Goal: Information Seeking & Learning: Learn about a topic

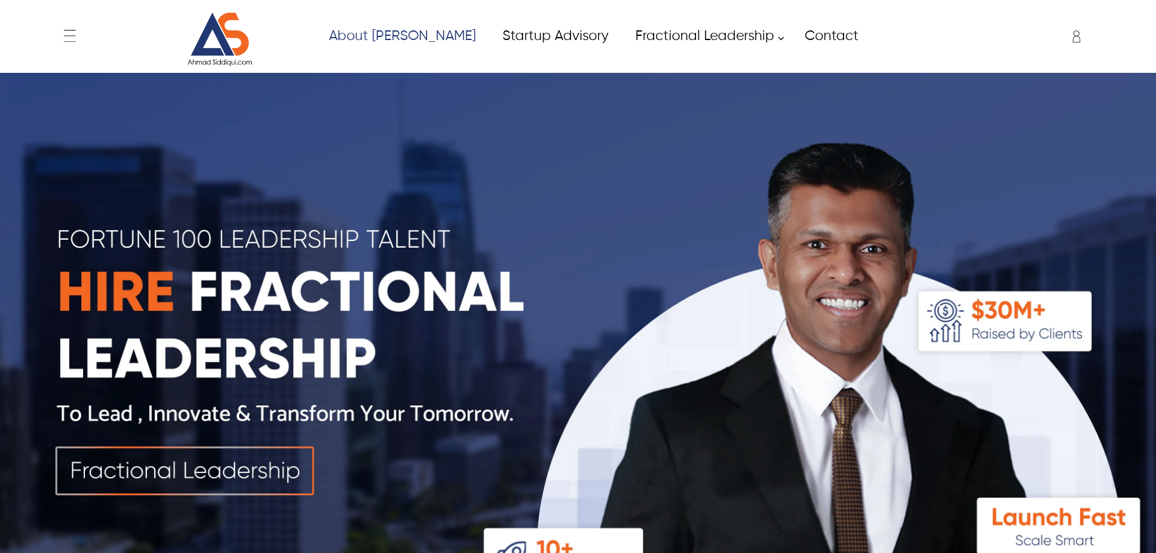
click at [1076, 41] on icon at bounding box center [1077, 36] width 24 height 24
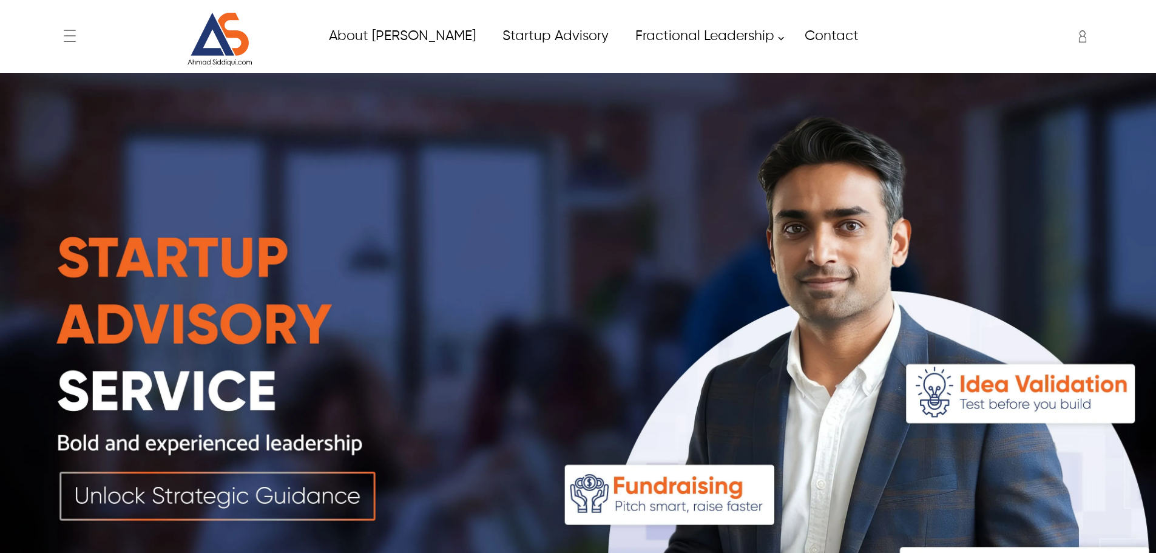
type input "****"
type input "*****"
type input "**********"
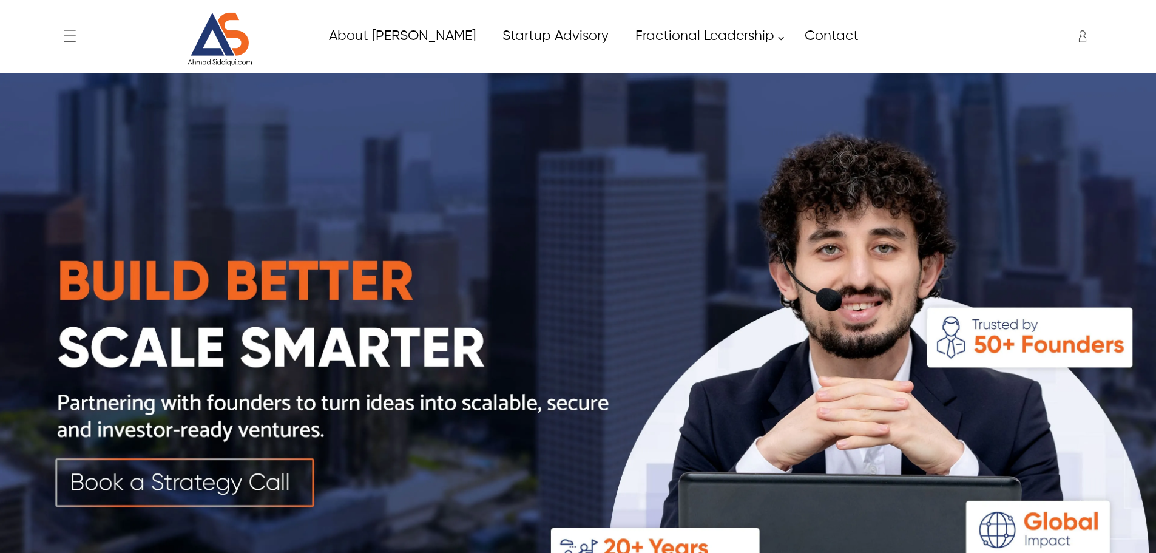
type input "****"
type input "*****"
type input "**********"
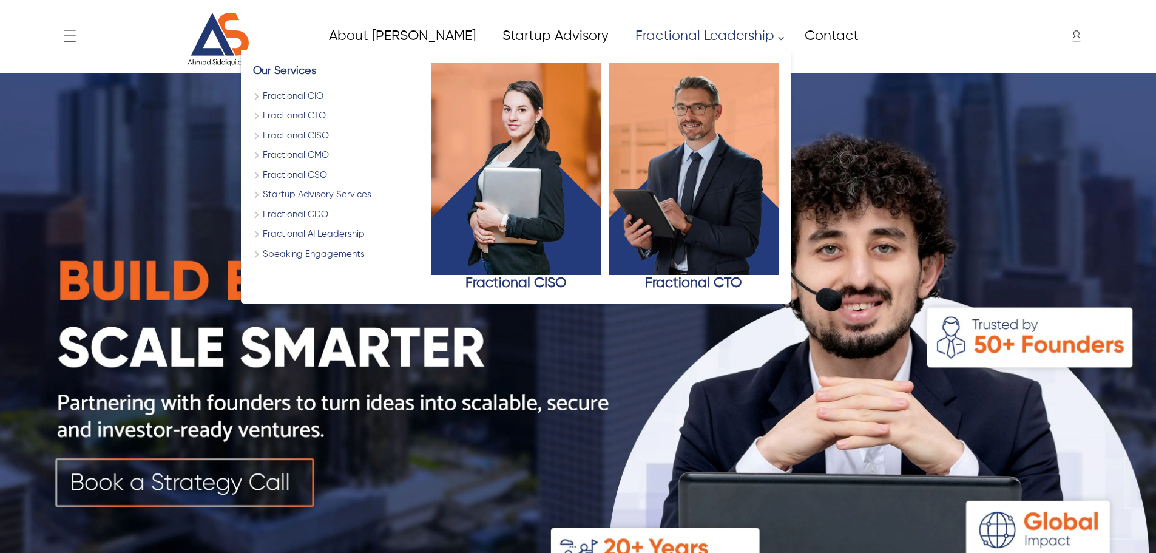
click at [505, 361] on img at bounding box center [578, 362] width 1156 height 579
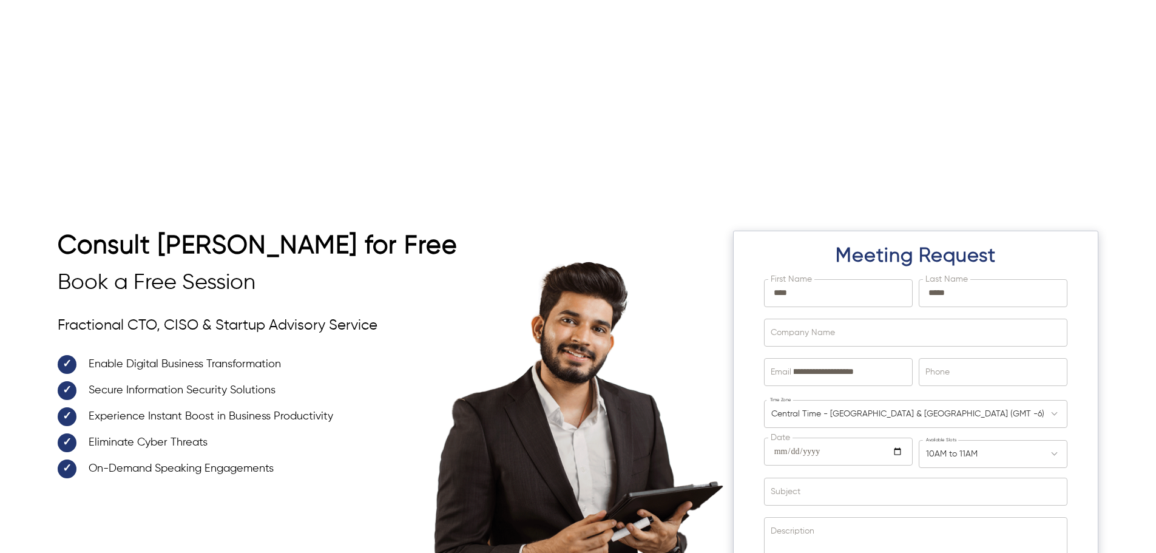
scroll to position [3854, 0]
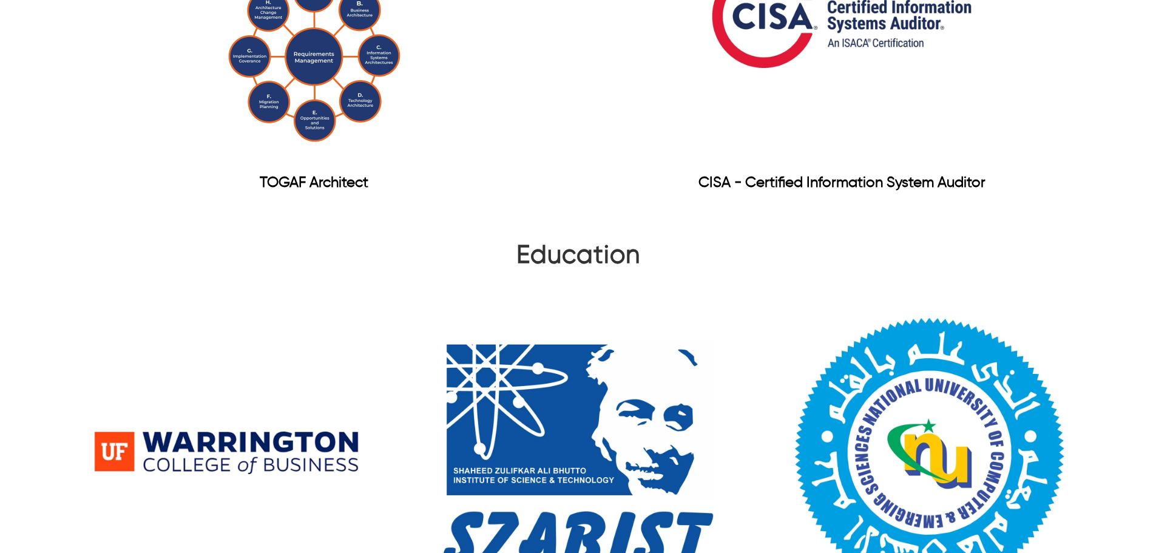
scroll to position [1821, 0]
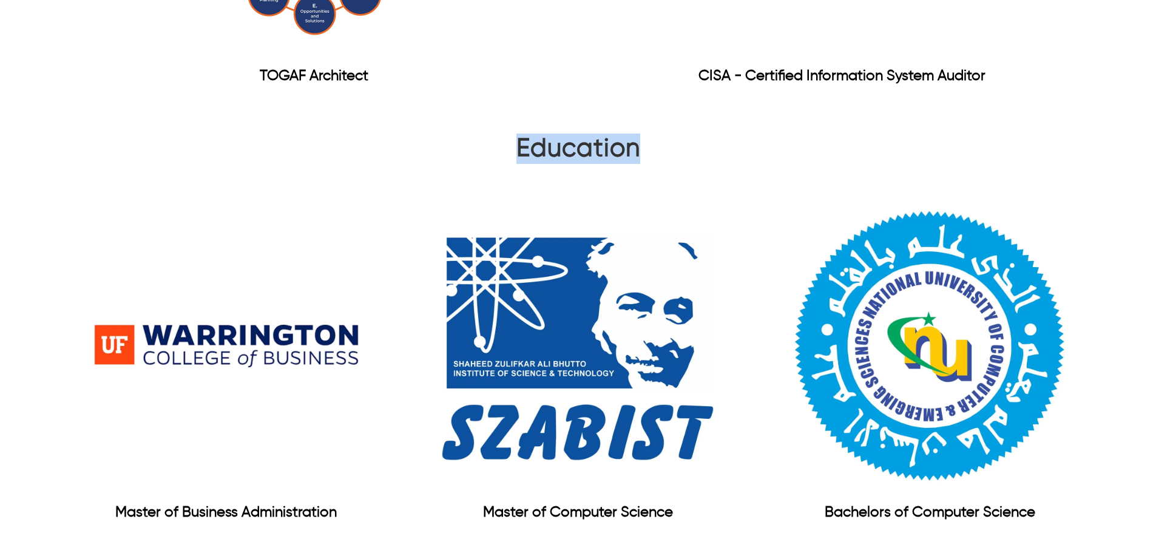
drag, startPoint x: 507, startPoint y: 130, endPoint x: 657, endPoint y: 137, distance: 150.7
click at [657, 137] on div "Education" at bounding box center [578, 152] width 1041 height 36
click at [515, 146] on div "Education" at bounding box center [578, 152] width 1041 height 36
click at [522, 141] on h2 "Education" at bounding box center [579, 152] width 124 height 36
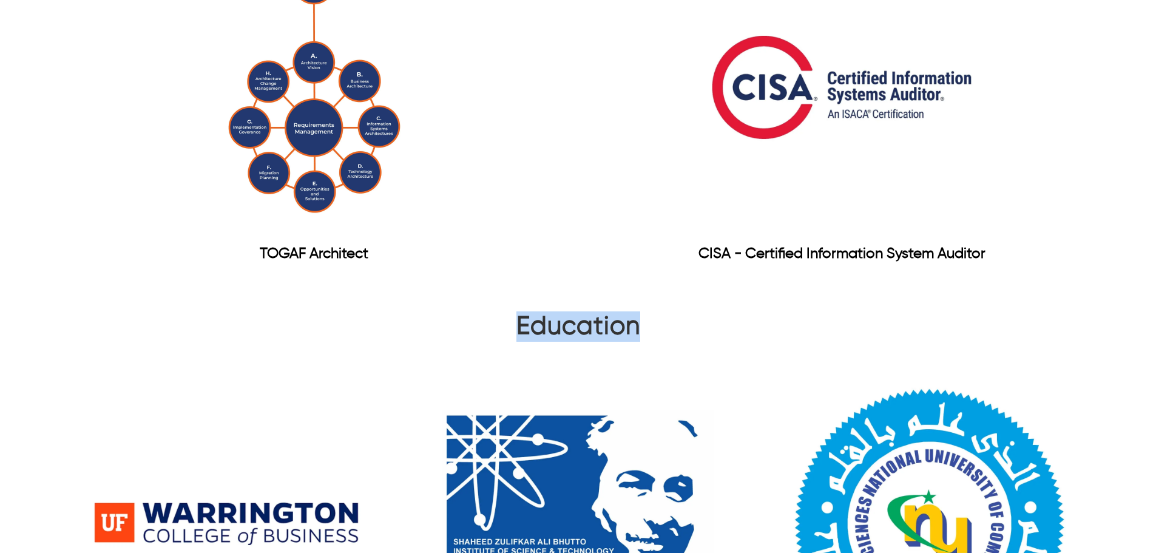
scroll to position [1639, 0]
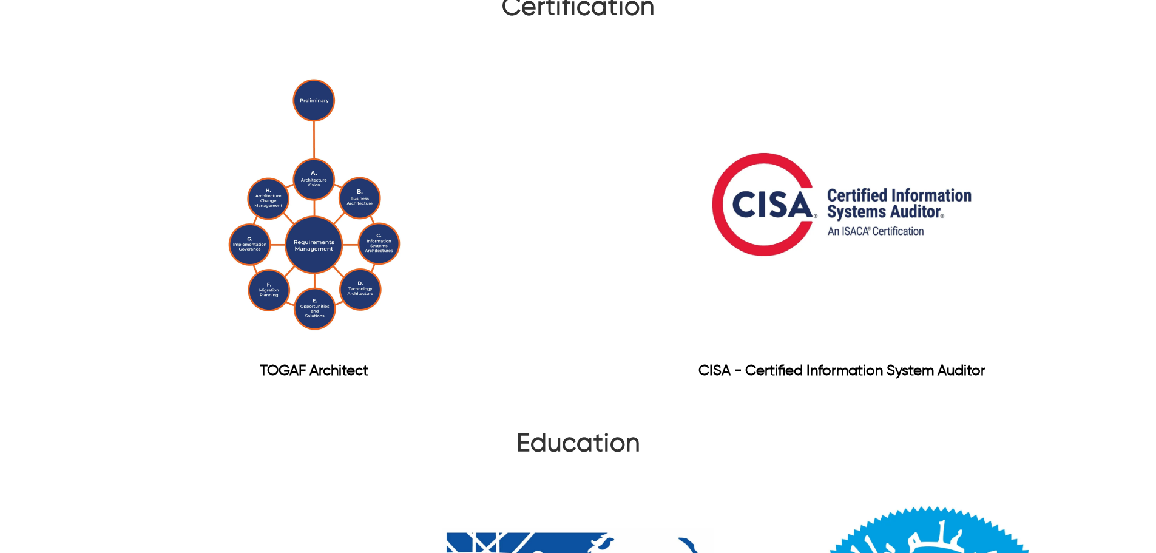
scroll to position [1525, 0]
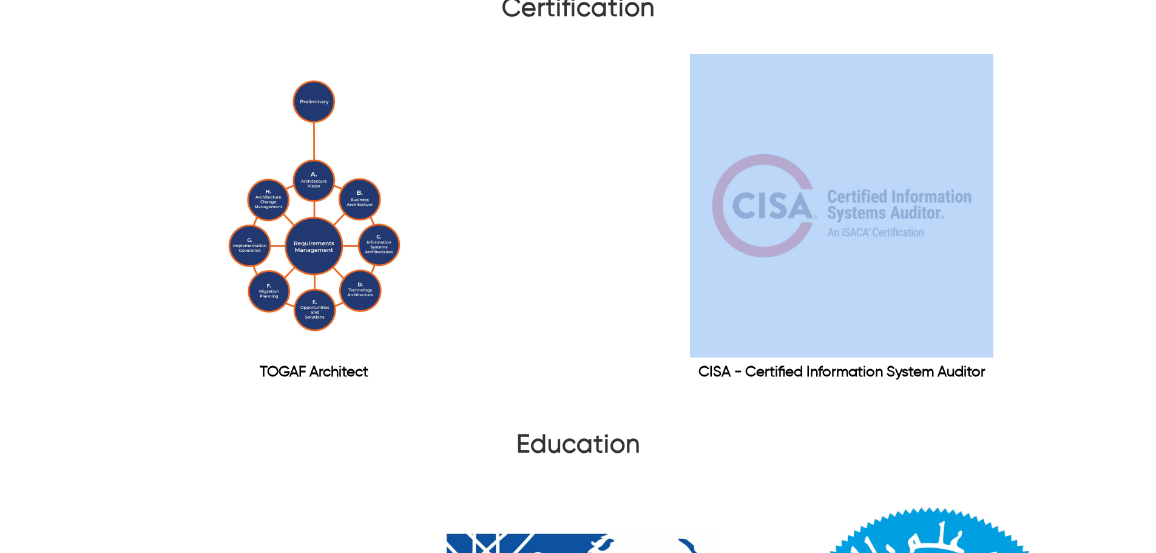
drag, startPoint x: 654, startPoint y: 163, endPoint x: 961, endPoint y: 305, distance: 338.4
click at [961, 305] on div at bounding box center [842, 206] width 513 height 304
click at [597, 100] on div at bounding box center [842, 206] width 513 height 304
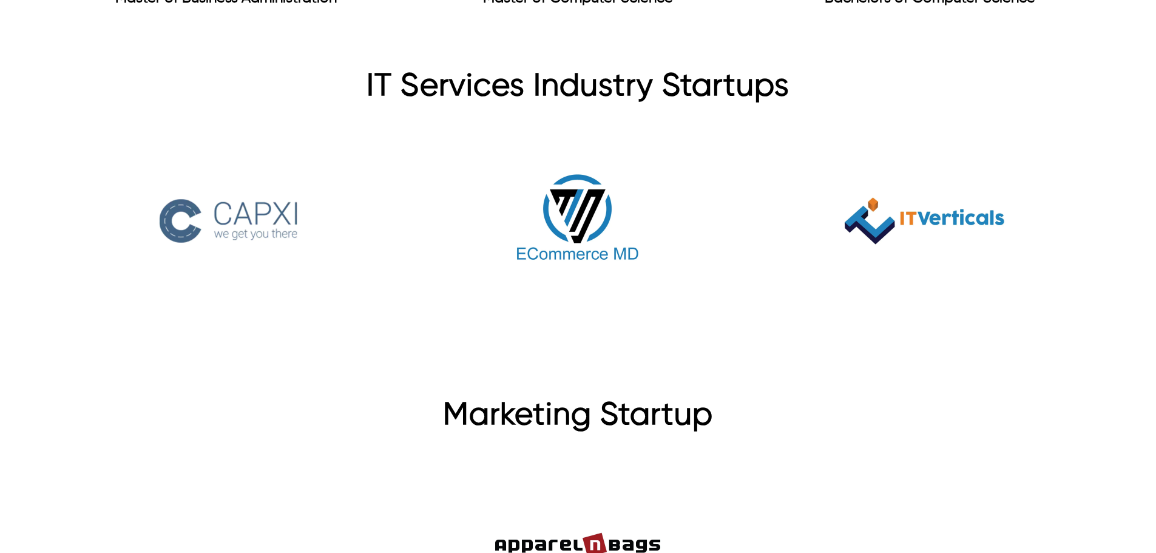
scroll to position [2314, 0]
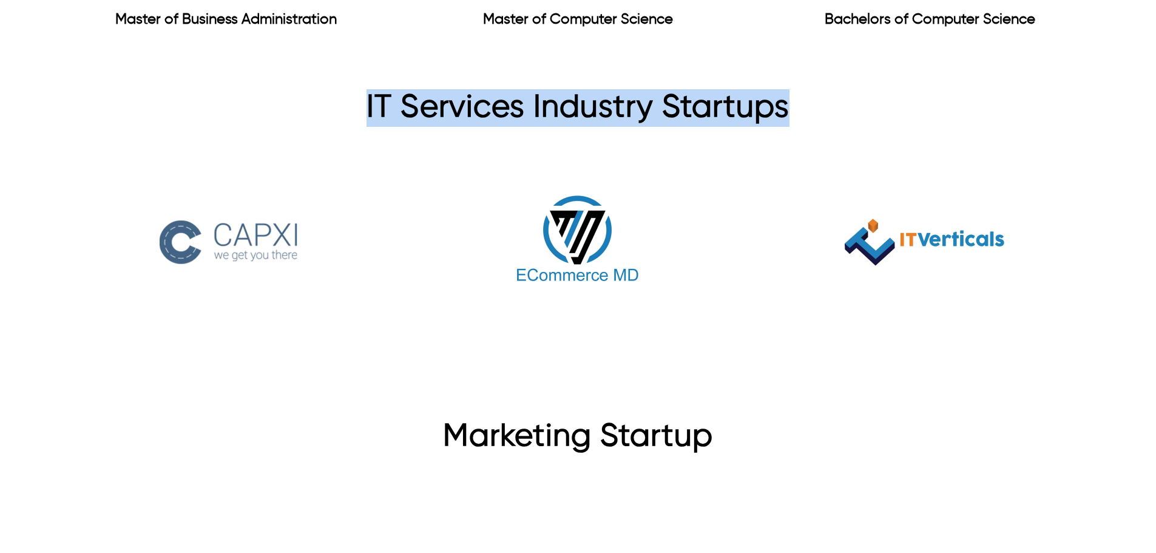
drag, startPoint x: 330, startPoint y: 104, endPoint x: 788, endPoint y: 84, distance: 458.2
click at [788, 89] on h1 "IT Services Industry Startups" at bounding box center [578, 111] width 1041 height 44
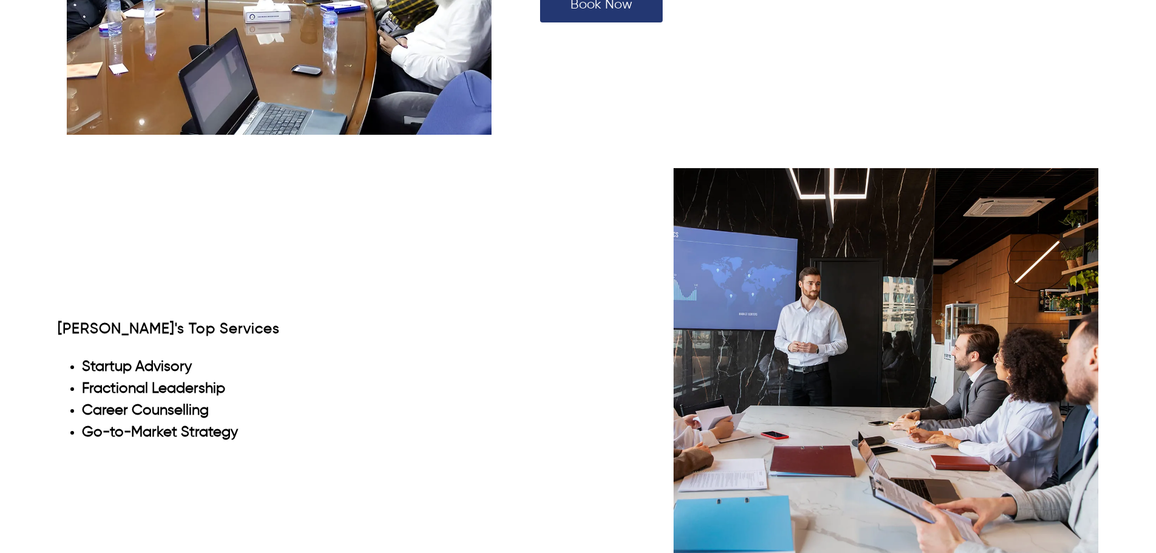
scroll to position [4034, 0]
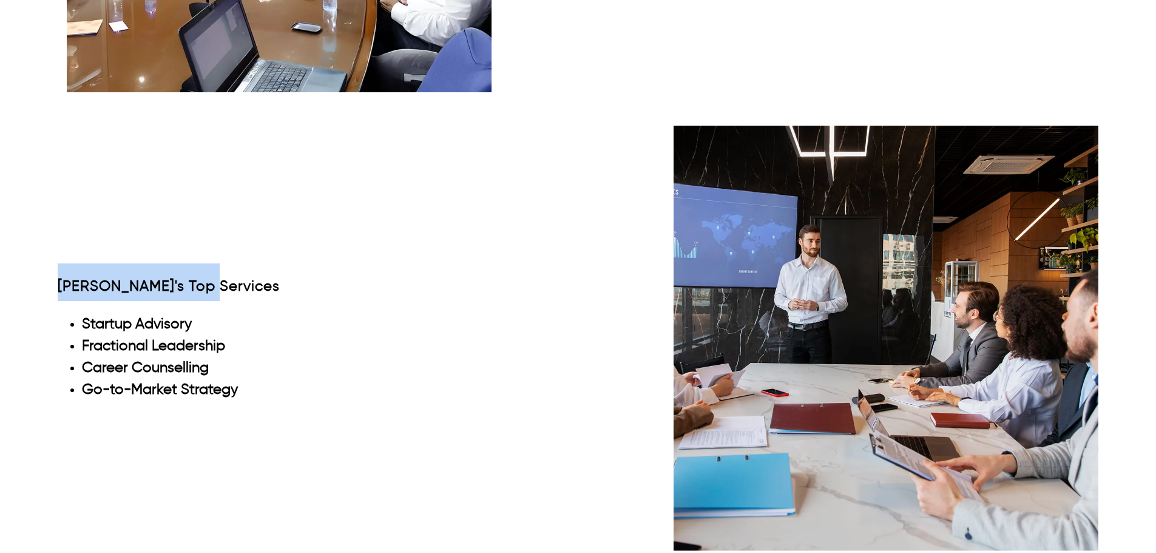
drag, startPoint x: 50, startPoint y: 211, endPoint x: 249, endPoint y: 264, distance: 205.4
click at [249, 264] on div "Ahmad's Top Services Startup Advisory Fractional Leadership Career Counselling …" at bounding box center [578, 337] width 1156 height 455
click at [249, 264] on div "Ahmad's Top Services Startup Advisory Fractional Leadership Career Counselling …" at bounding box center [334, 337] width 552 height 149
drag, startPoint x: 101, startPoint y: 189, endPoint x: 284, endPoint y: 234, distance: 187.7
click at [284, 234] on div "Ahmad's Top Services Startup Advisory Fractional Leadership Career Counselling …" at bounding box center [578, 337] width 1041 height 455
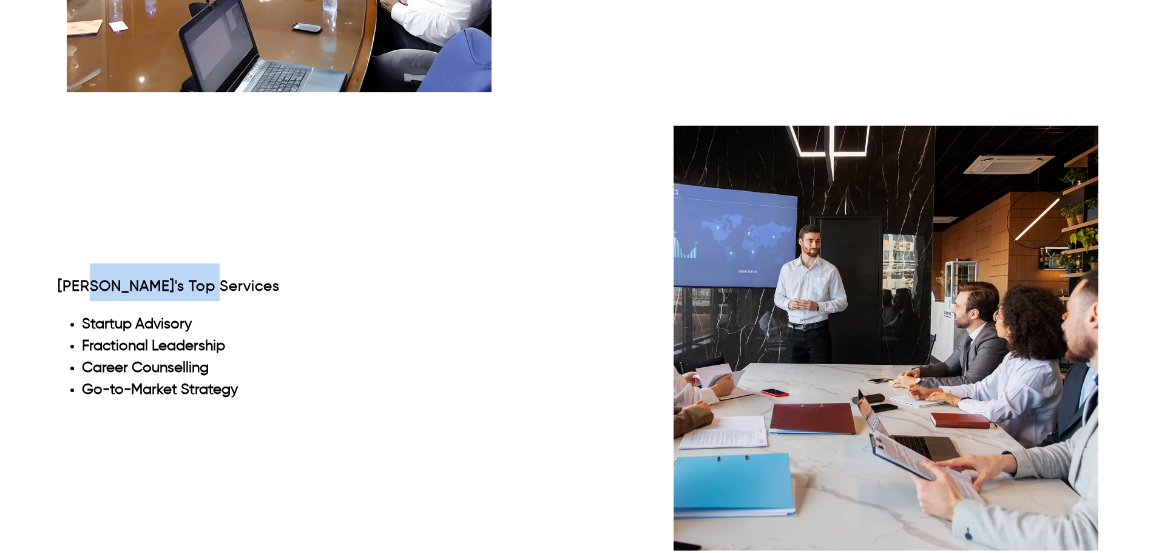
click at [284, 234] on div "Ahmad's Top Services Startup Advisory Fractional Leadership Career Counselling …" at bounding box center [578, 337] width 1041 height 455
drag, startPoint x: 53, startPoint y: 253, endPoint x: 214, endPoint y: 274, distance: 162.2
click at [214, 274] on div "Ahmad's Top Services Startup Advisory Fractional Leadership Career Counselling …" at bounding box center [578, 337] width 1156 height 455
click at [224, 271] on h1 "Ahmad's Top Services" at bounding box center [169, 282] width 222 height 38
drag, startPoint x: 224, startPoint y: 271, endPoint x: 56, endPoint y: 258, distance: 168.6
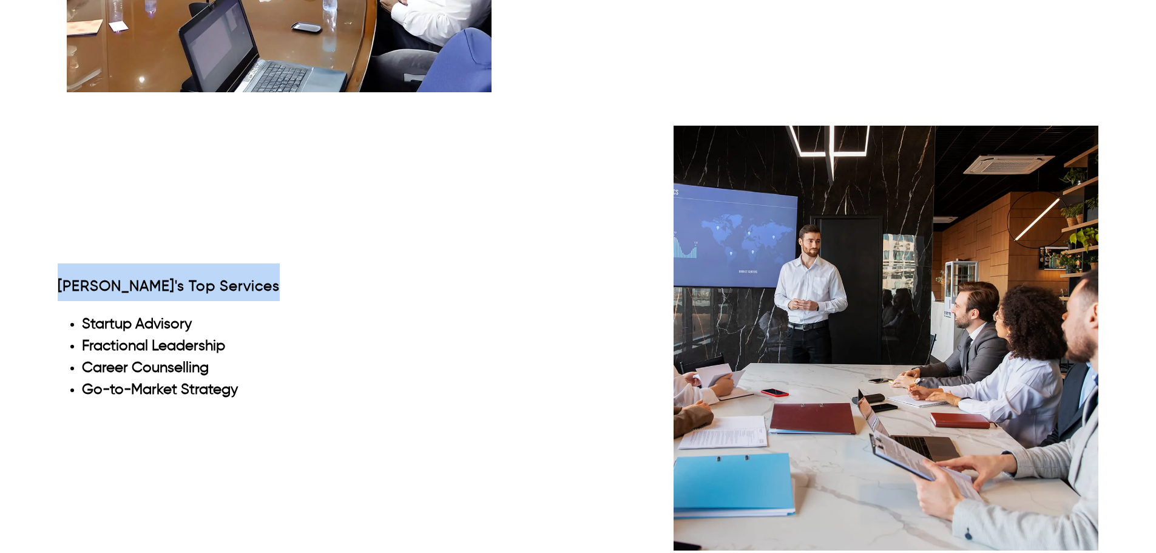
click at [56, 258] on div "Ahmad's Top Services Startup Advisory Fractional Leadership Career Counselling …" at bounding box center [578, 337] width 1156 height 455
drag, startPoint x: 56, startPoint y: 258, endPoint x: 192, endPoint y: 274, distance: 136.9
click at [192, 274] on div "Ahmad's Top Services Startup Advisory Fractional Leadership Career Counselling …" at bounding box center [578, 337] width 1156 height 455
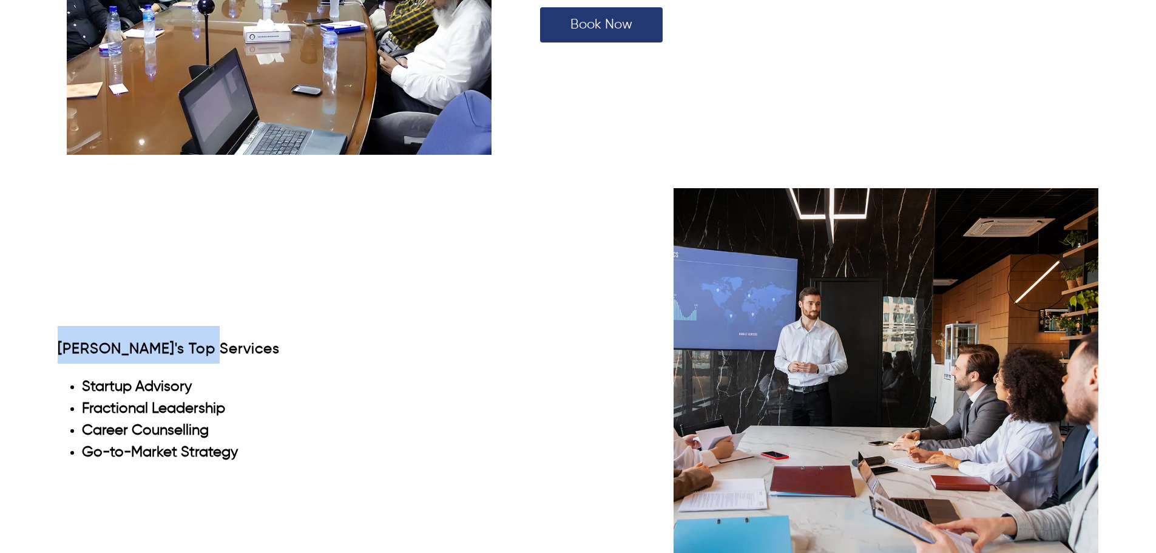
scroll to position [3852, 0]
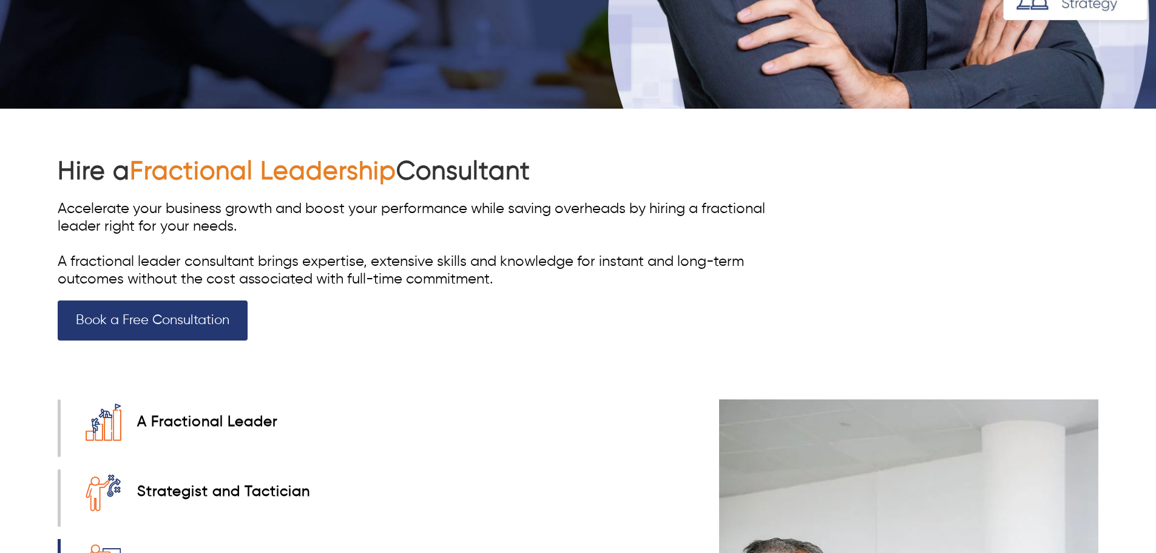
scroll to position [546, 0]
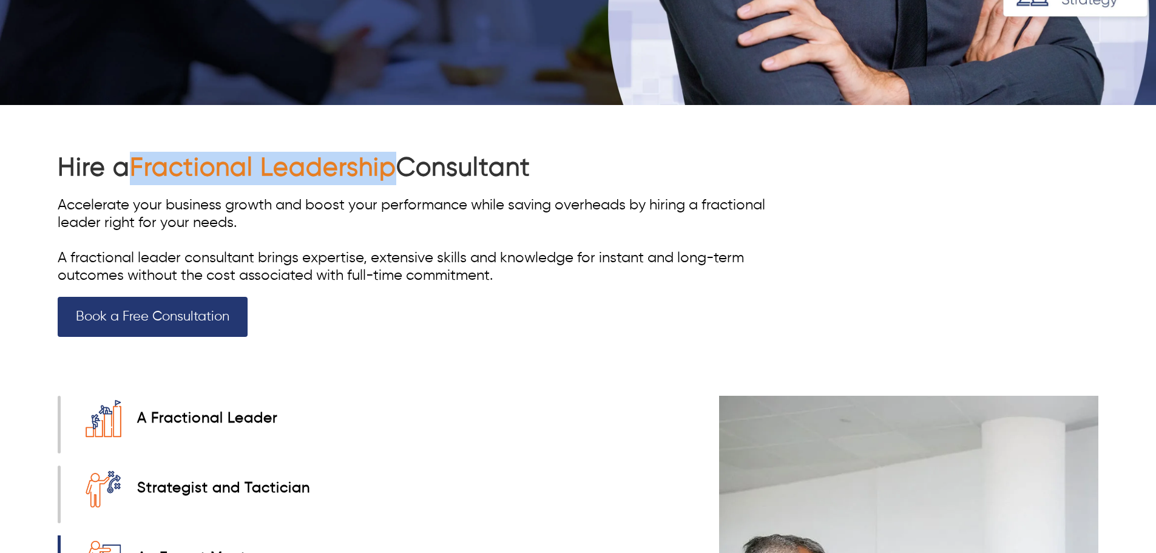
drag, startPoint x: 138, startPoint y: 161, endPoint x: 397, endPoint y: 164, distance: 259.2
click at [396, 164] on span "Fractional Leadership" at bounding box center [263, 167] width 267 height 25
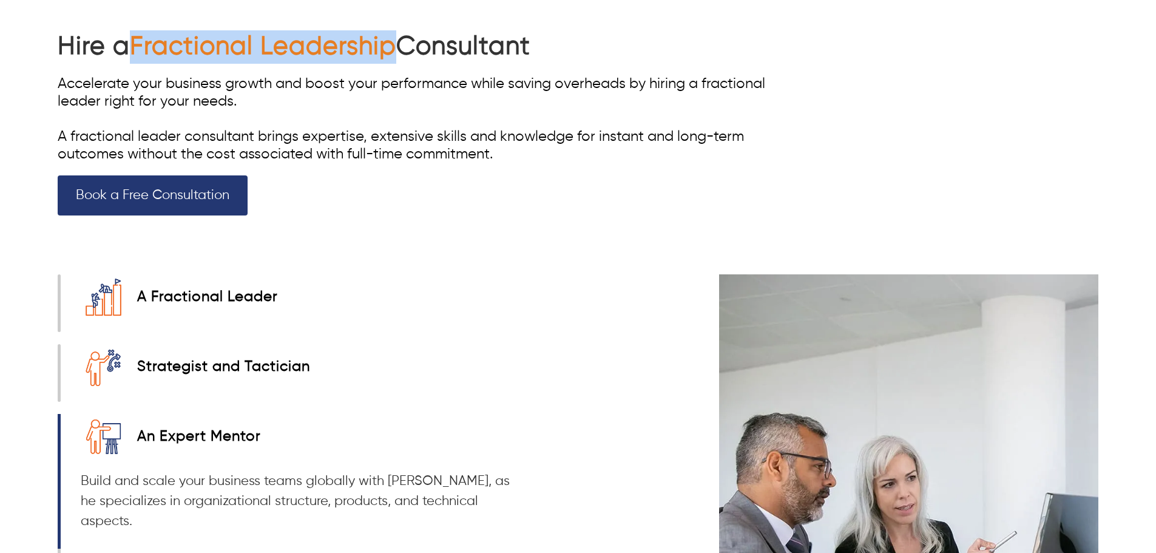
scroll to position [607, 0]
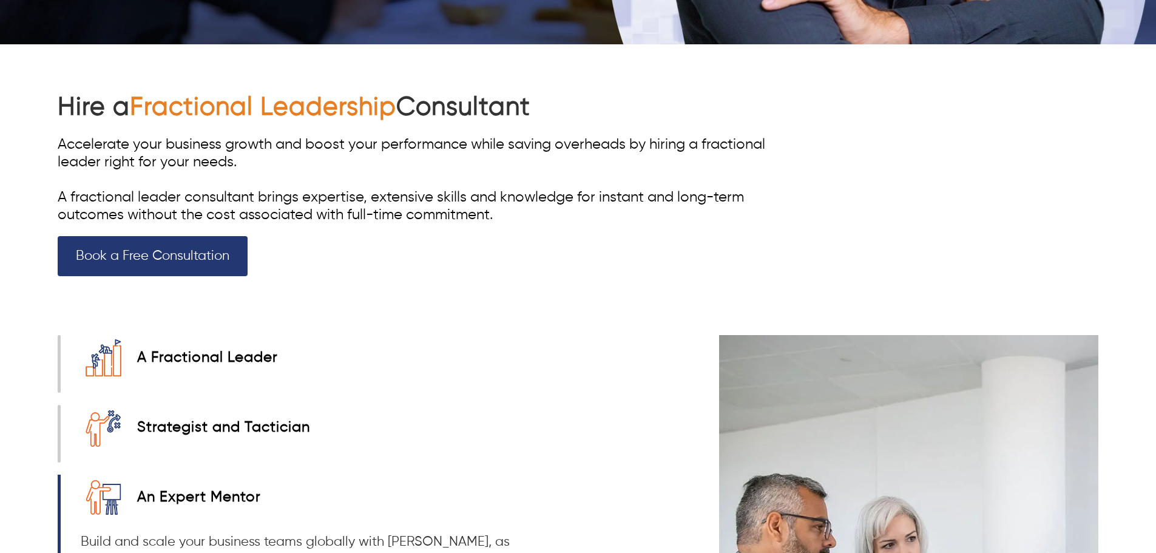
click at [254, 161] on div "Accelerate your business growth and boost your performance while saving overhea…" at bounding box center [422, 180] width 728 height 88
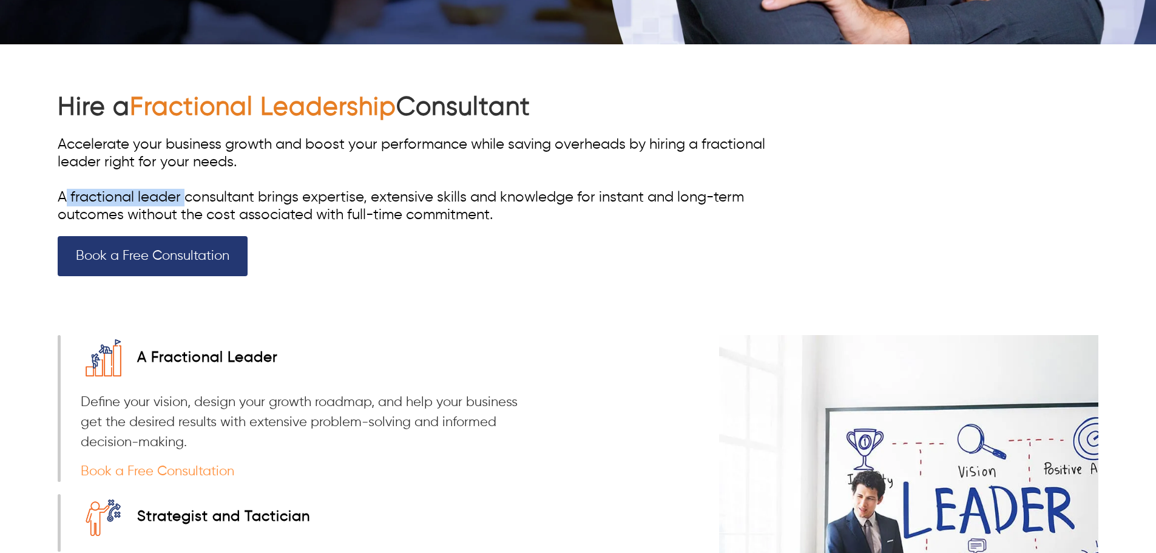
drag, startPoint x: 67, startPoint y: 197, endPoint x: 188, endPoint y: 195, distance: 120.2
click at [188, 195] on div "Accelerate your business growth and boost your performance while saving overhea…" at bounding box center [422, 180] width 728 height 88
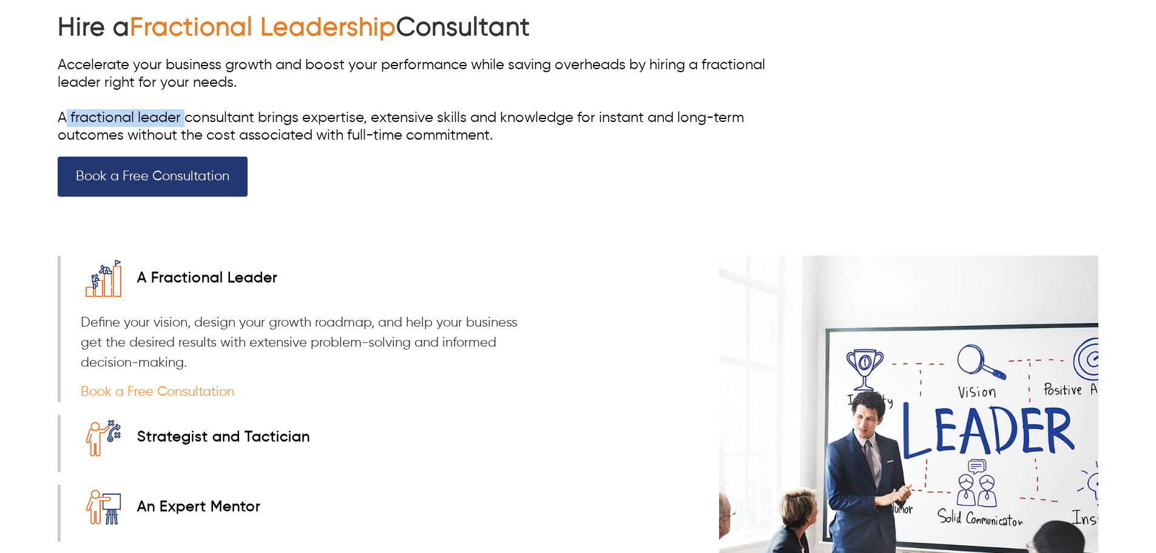
scroll to position [850, 0]
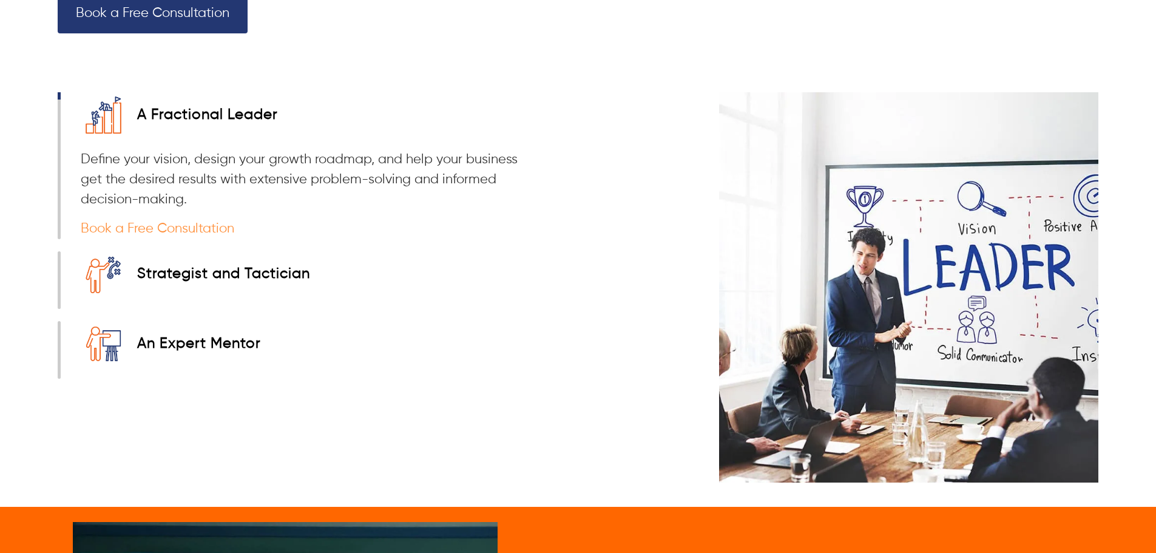
click at [205, 278] on div "Strategist and Tactician" at bounding box center [223, 274] width 173 height 18
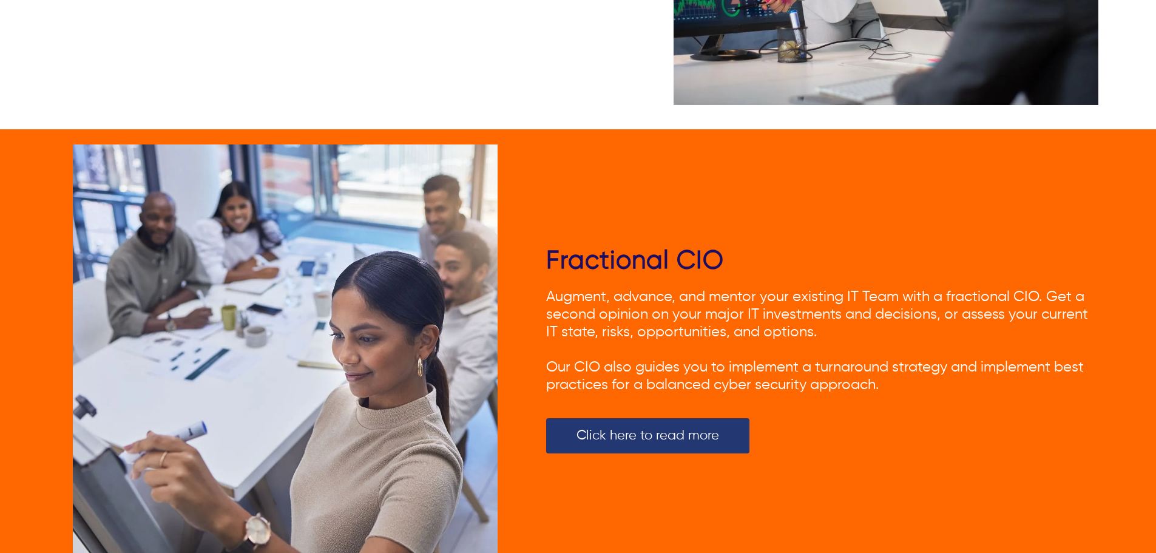
scroll to position [4128, 0]
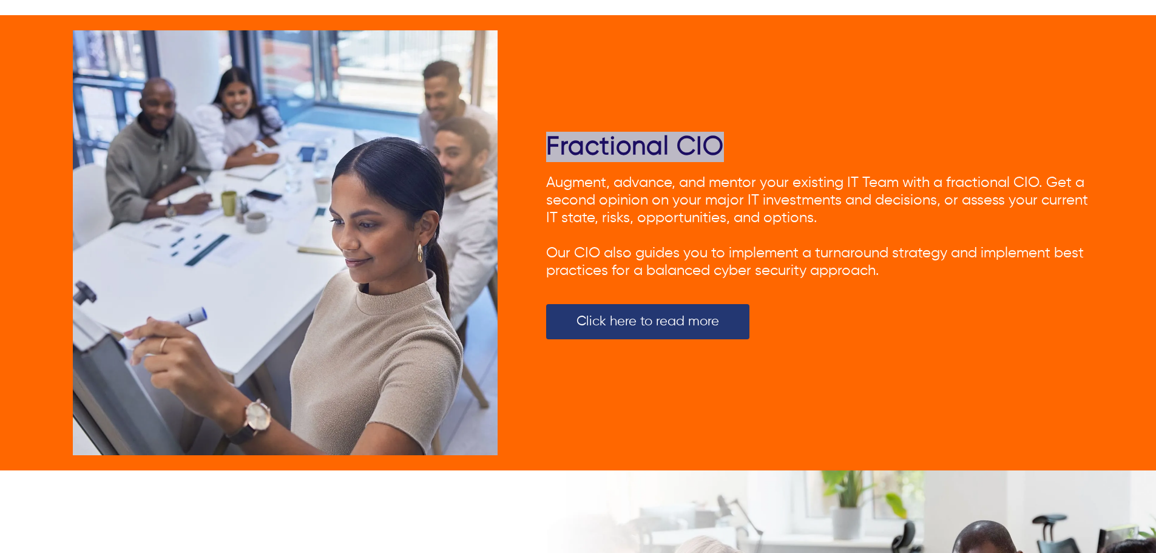
drag, startPoint x: 523, startPoint y: 148, endPoint x: 806, endPoint y: 158, distance: 283.1
click at [806, 158] on div "Fractional CIO Augment, advance, and mentor your existing IT Team with a fracti…" at bounding box center [578, 242] width 1041 height 455
click at [807, 157] on div "Fractional CIO Augment, advance, and mentor your existing IT Team with a fracti…" at bounding box center [822, 243] width 552 height 222
drag, startPoint x: 758, startPoint y: 155, endPoint x: 537, endPoint y: 149, distance: 221.7
click at [537, 149] on div "Fractional CIO Augment, advance, and mentor your existing IT Team with a fracti…" at bounding box center [578, 242] width 1041 height 455
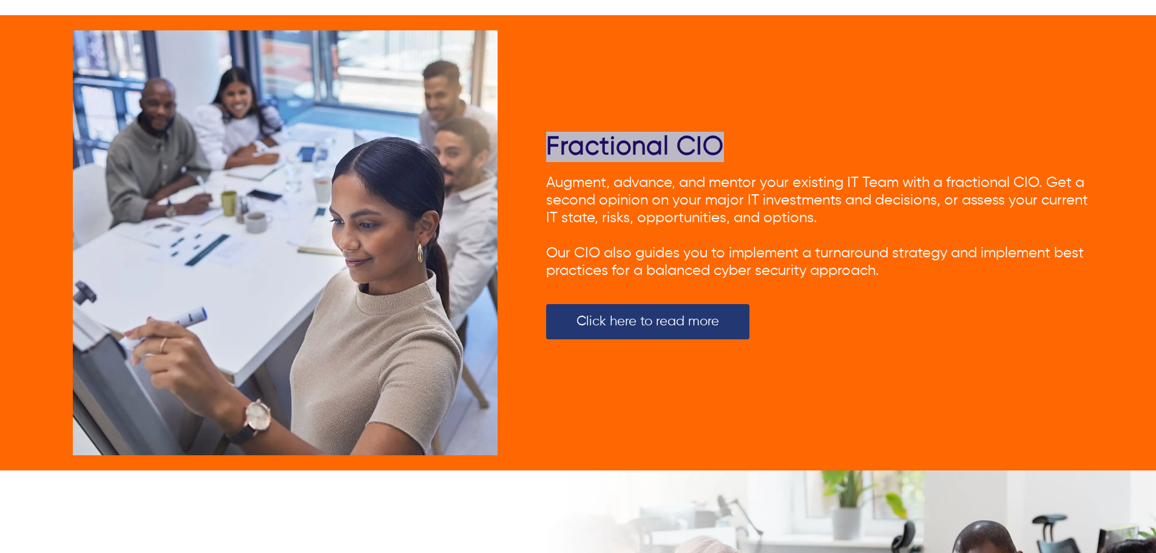
click at [537, 149] on div "Fractional CIO Augment, advance, and mentor your existing IT Team with a fracti…" at bounding box center [578, 242] width 1041 height 455
drag, startPoint x: 537, startPoint y: 152, endPoint x: 795, endPoint y: 144, distance: 258.8
click at [795, 144] on div "Fractional CIO Augment, advance, and mentor your existing IT Team with a fracti…" at bounding box center [578, 242] width 1041 height 455
click at [795, 144] on h2 "Fractional CIO" at bounding box center [822, 147] width 552 height 30
drag, startPoint x: 795, startPoint y: 144, endPoint x: 580, endPoint y: 158, distance: 215.4
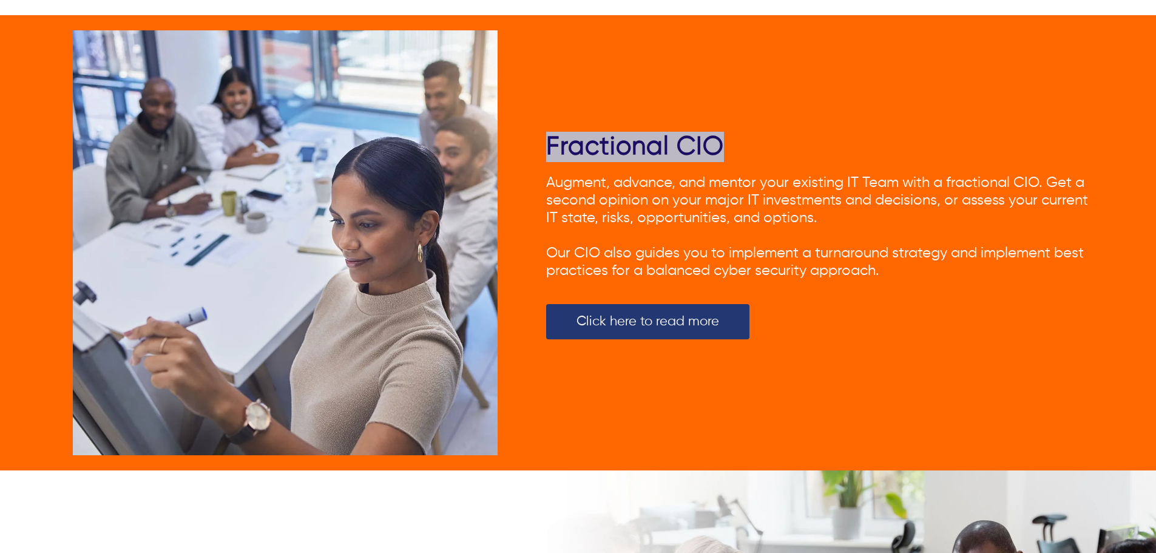
click at [580, 158] on div "Fractional CIO Augment, advance, and mentor your existing IT Team with a fracti…" at bounding box center [822, 243] width 552 height 222
click at [556, 158] on div "Fractional CIO Augment, advance, and mentor your existing IT Team with a fracti…" at bounding box center [822, 243] width 552 height 222
click at [526, 155] on div "Fractional CIO Augment, advance, and mentor your existing IT Team with a fracti…" at bounding box center [578, 242] width 1041 height 455
drag, startPoint x: 526, startPoint y: 155, endPoint x: 732, endPoint y: 148, distance: 205.3
click at [732, 148] on div "Fractional CIO Augment, advance, and mentor your existing IT Team with a fracti…" at bounding box center [578, 242] width 1041 height 455
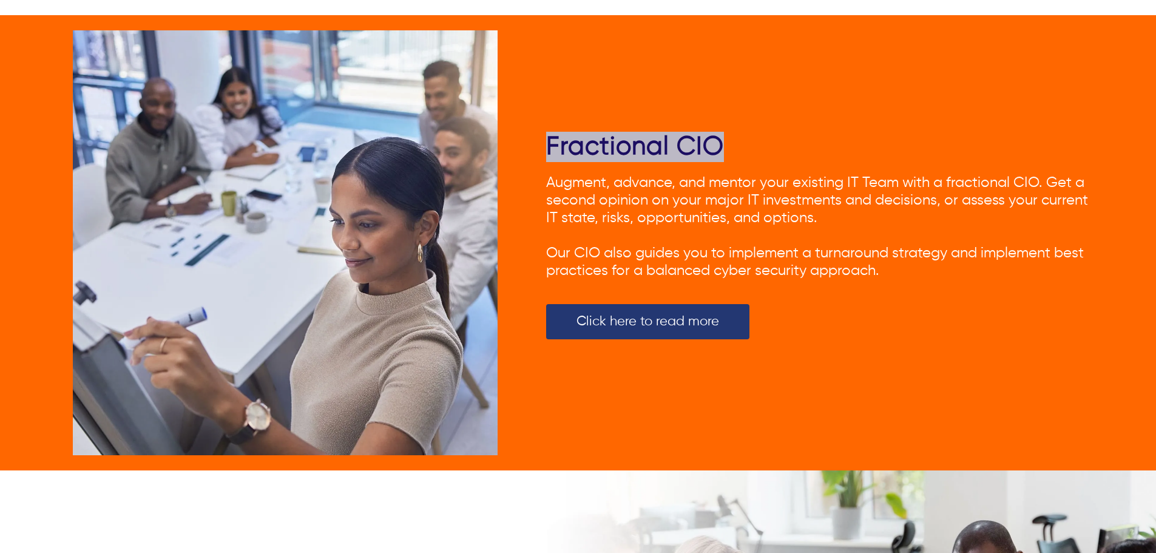
click at [732, 147] on h2 "Fractional CIO" at bounding box center [822, 147] width 552 height 30
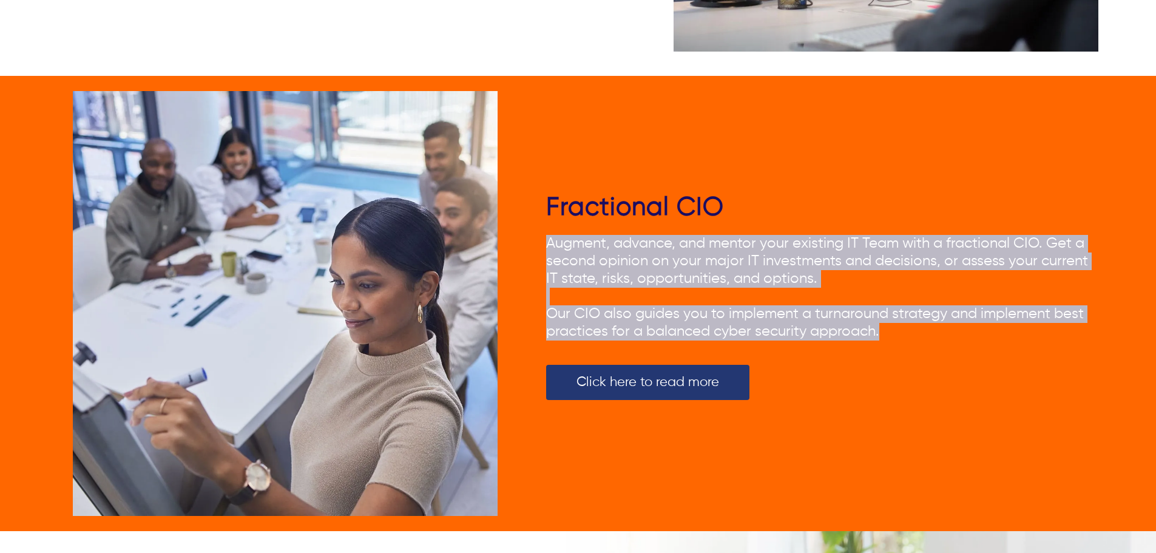
drag, startPoint x: 546, startPoint y: 237, endPoint x: 913, endPoint y: 336, distance: 379.9
click at [913, 336] on div "Fractional CIO Augment, advance, and mentor your existing IT Team with a fracti…" at bounding box center [578, 303] width 1041 height 455
click at [889, 327] on div "Augment, advance, and mentor your existing IT Team with a fractional CIO. Get a…" at bounding box center [822, 288] width 552 height 106
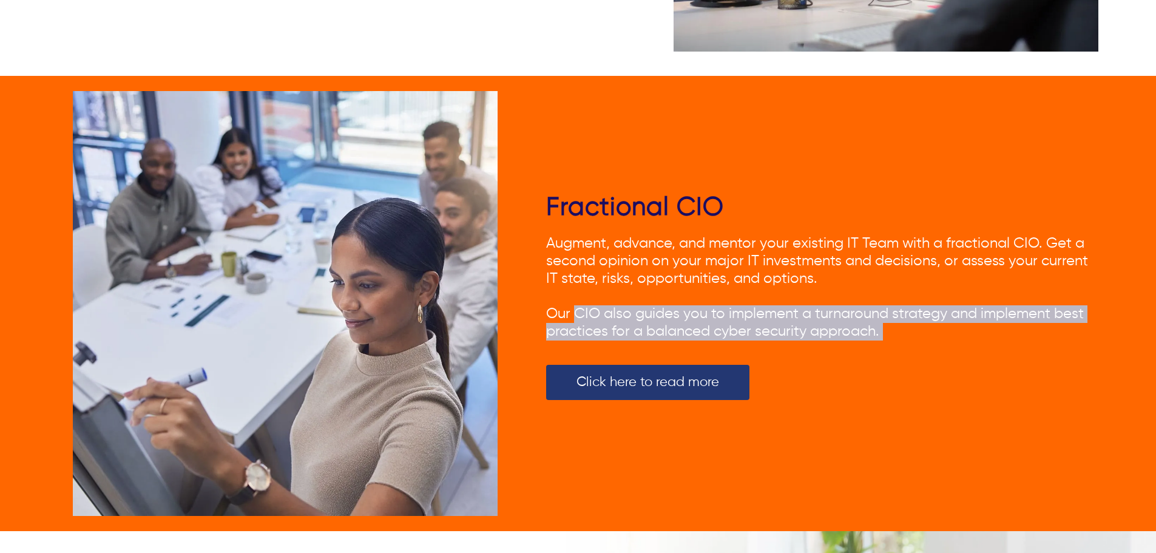
drag, startPoint x: 889, startPoint y: 327, endPoint x: 576, endPoint y: 308, distance: 313.2
click at [577, 308] on div "Augment, advance, and mentor your existing IT Team with a fractional CIO. Get a…" at bounding box center [822, 288] width 552 height 106
click at [576, 308] on span "Our CIO also guides you to implement a turnaround strategy and implement best p…" at bounding box center [815, 323] width 538 height 32
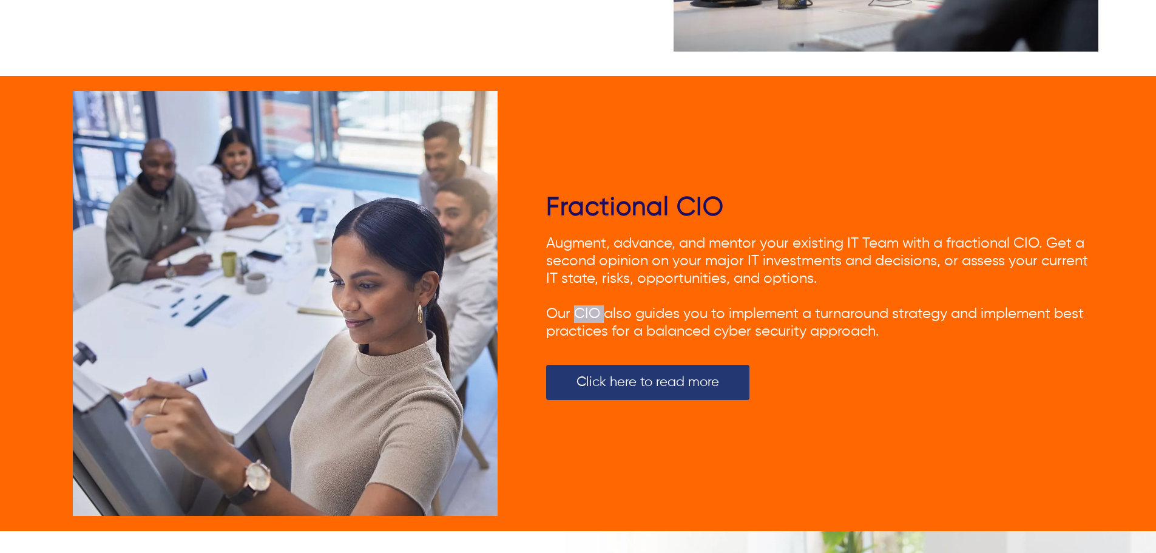
click at [576, 308] on span "Our CIO also guides you to implement a turnaround strategy and implement best p…" at bounding box center [815, 323] width 538 height 32
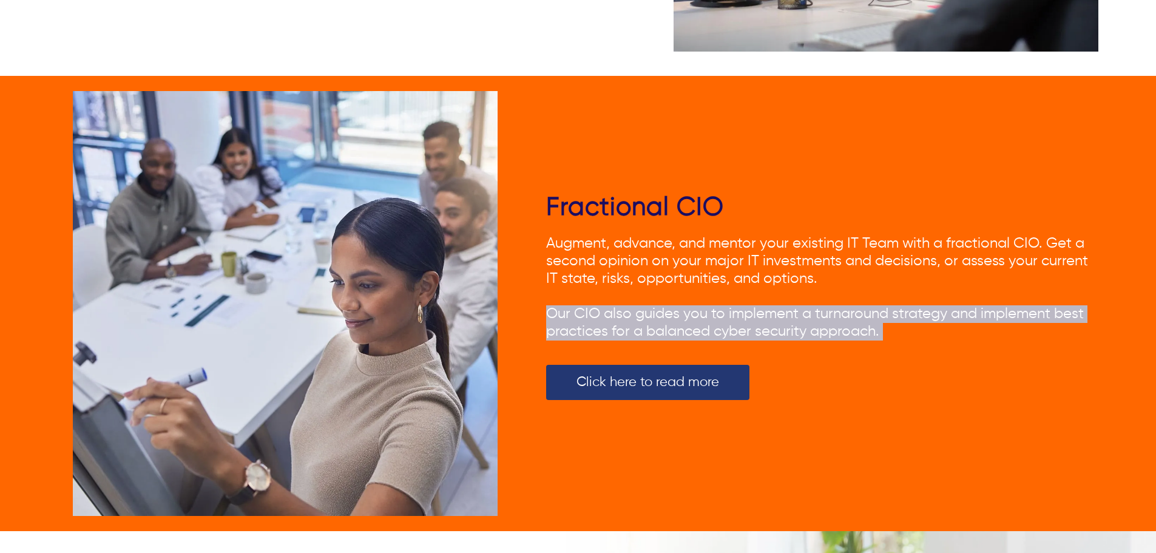
click at [576, 308] on span "Our CIO also guides you to implement a turnaround strategy and implement best p…" at bounding box center [815, 323] width 538 height 32
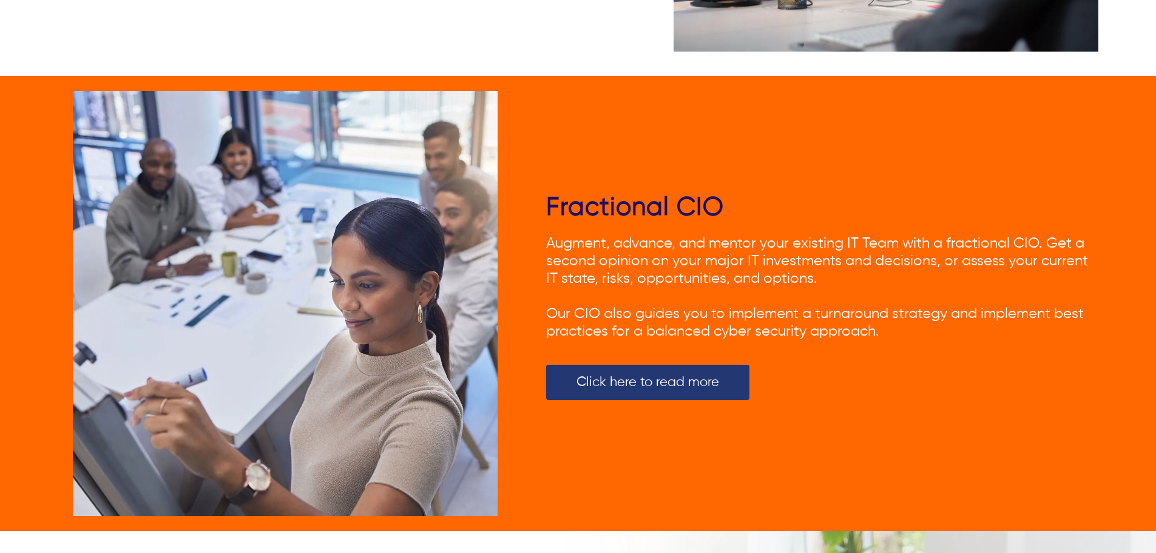
click at [583, 253] on span "Augment, advance, and mentor your existing IT Team with a fractional CIO. Get a…" at bounding box center [817, 261] width 542 height 50
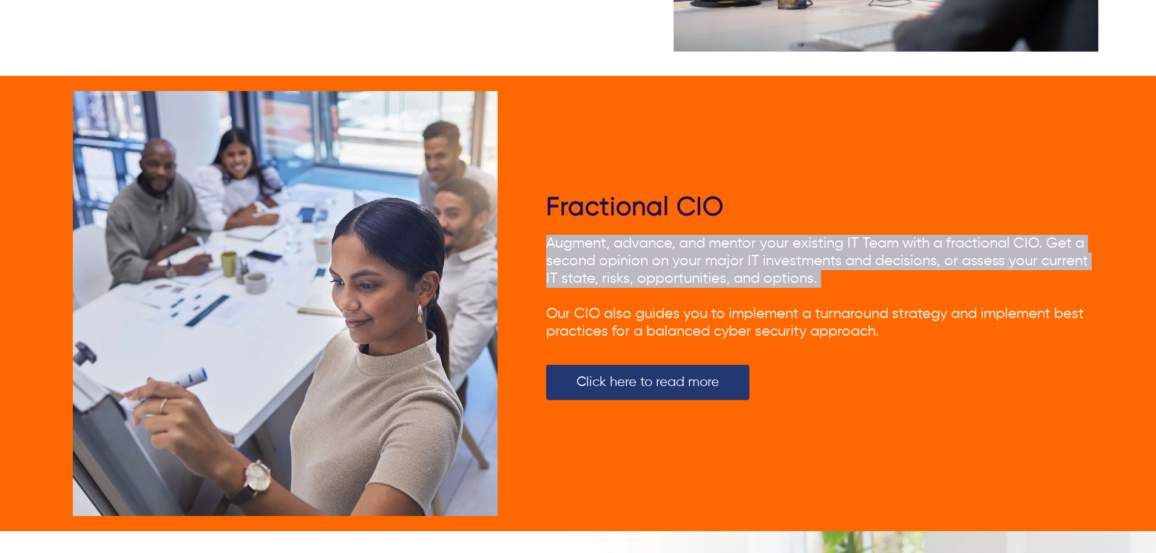
click at [583, 253] on span "Augment, advance, and mentor your existing IT Team with a fractional CIO. Get a…" at bounding box center [817, 261] width 542 height 50
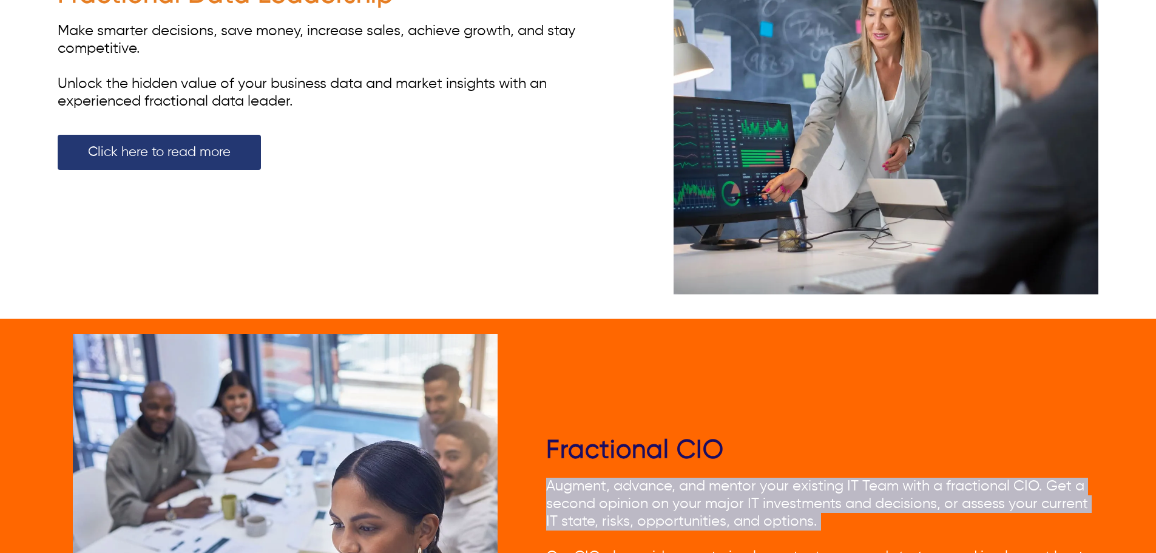
scroll to position [4128, 0]
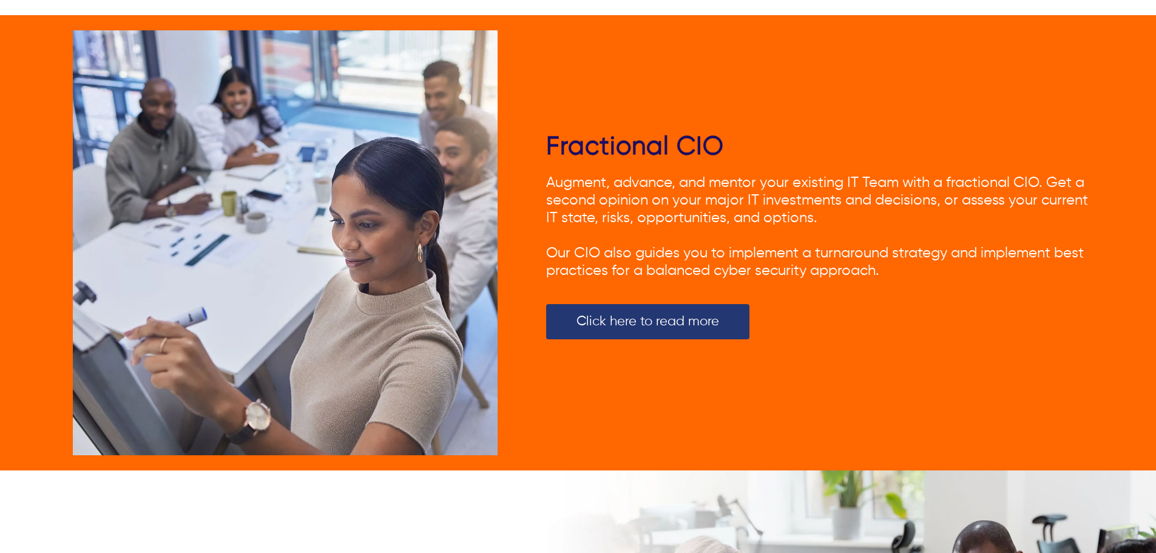
click at [523, 357] on div "Fractional CIO Augment, advance, and mentor your existing IT Team with a fracti…" at bounding box center [578, 242] width 1041 height 455
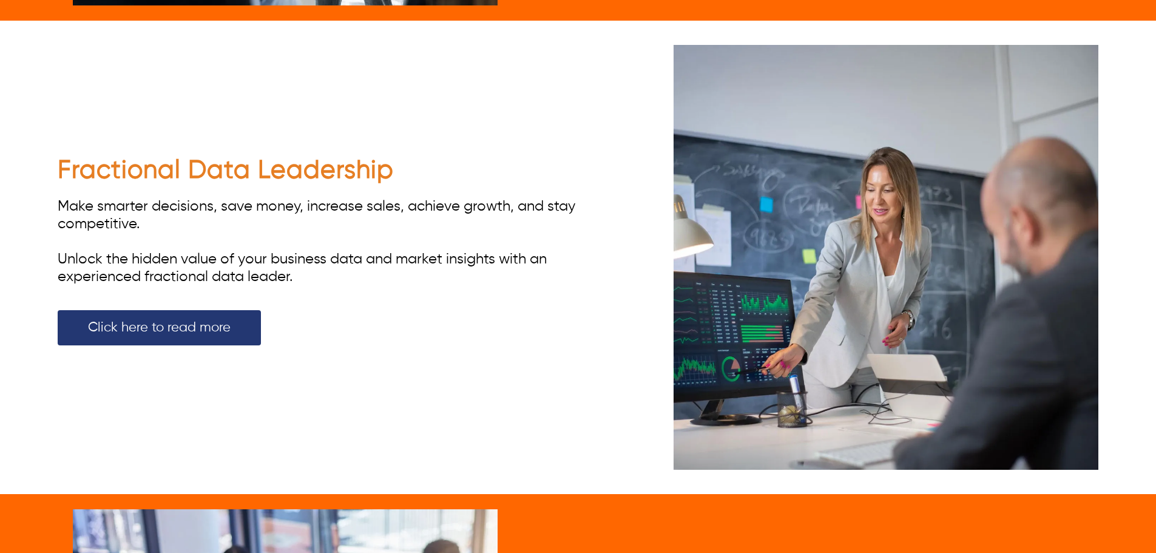
scroll to position [3642, 0]
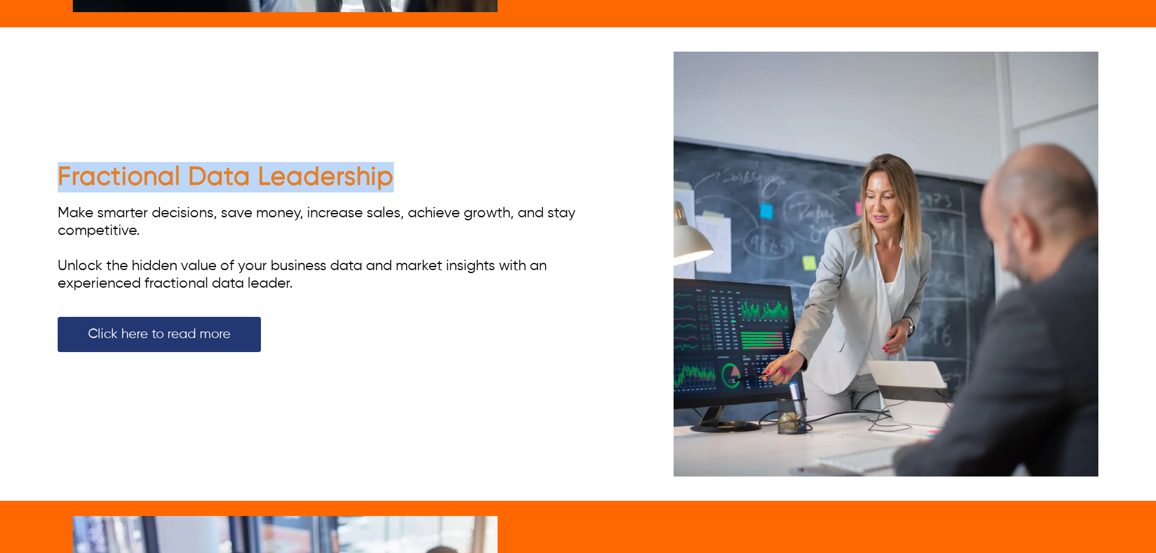
drag, startPoint x: 53, startPoint y: 186, endPoint x: 408, endPoint y: 181, distance: 355.2
click at [408, 181] on div "Fractional Data Leadership Make smarter decisions, save money, increase sales, …" at bounding box center [578, 263] width 1156 height 455
click at [418, 178] on h2 "Fractional Data Leadership" at bounding box center [334, 177] width 552 height 30
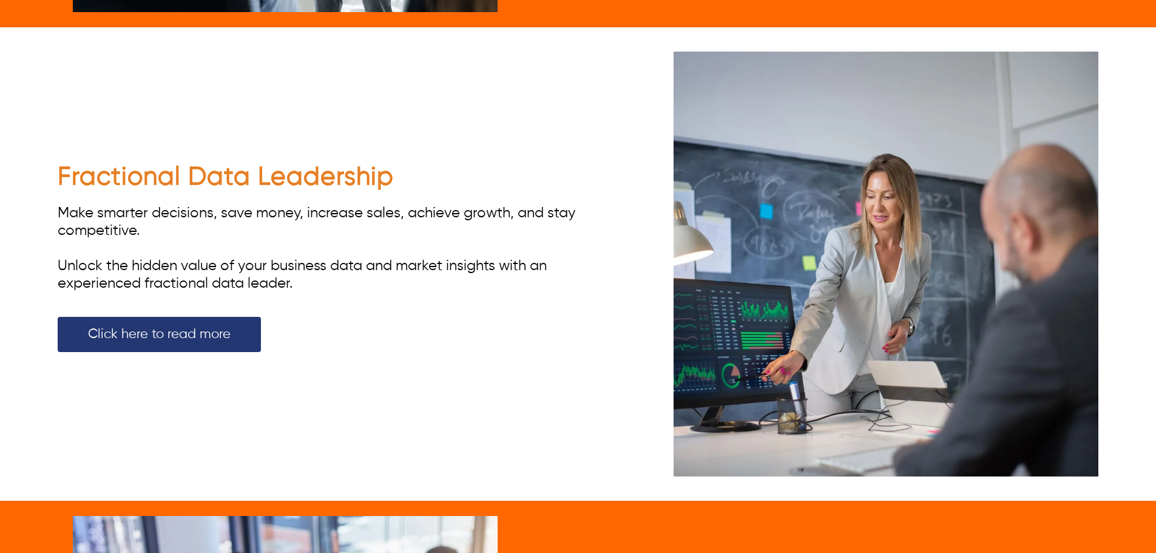
drag, startPoint x: 422, startPoint y: 174, endPoint x: 62, endPoint y: 192, distance: 360.5
click at [62, 192] on div "Fractional Data Leadership Make smarter decisions, save money, increase sales, …" at bounding box center [334, 264] width 552 height 205
click at [56, 183] on div "Fractional Data Leadership Make smarter decisions, save money, increase sales, …" at bounding box center [578, 263] width 1156 height 455
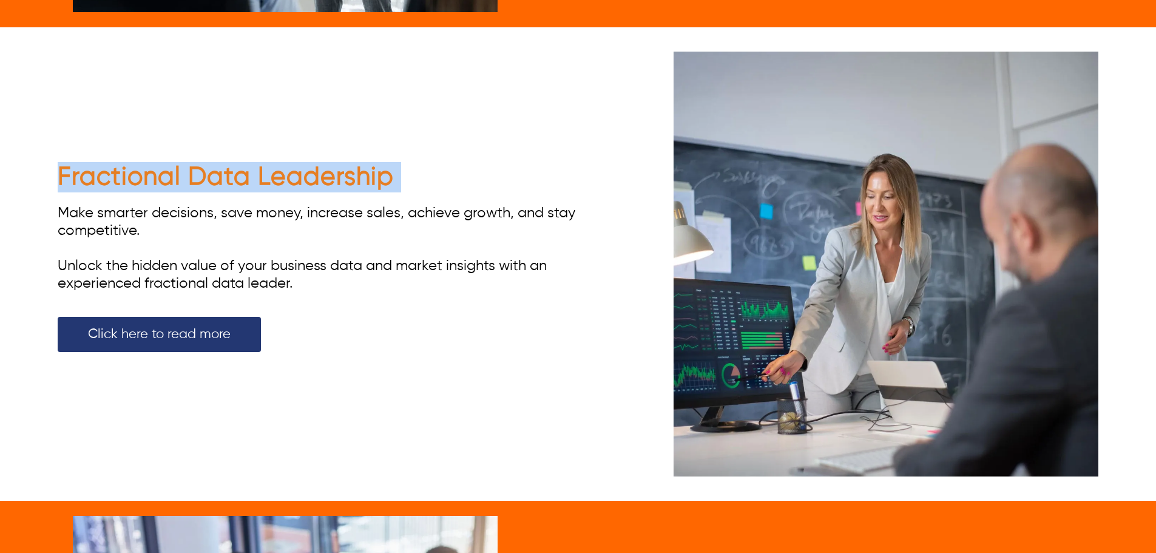
drag, startPoint x: 56, startPoint y: 183, endPoint x: 406, endPoint y: 167, distance: 349.4
click at [406, 167] on div "Fractional Data Leadership Make smarter decisions, save money, increase sales, …" at bounding box center [578, 263] width 1156 height 455
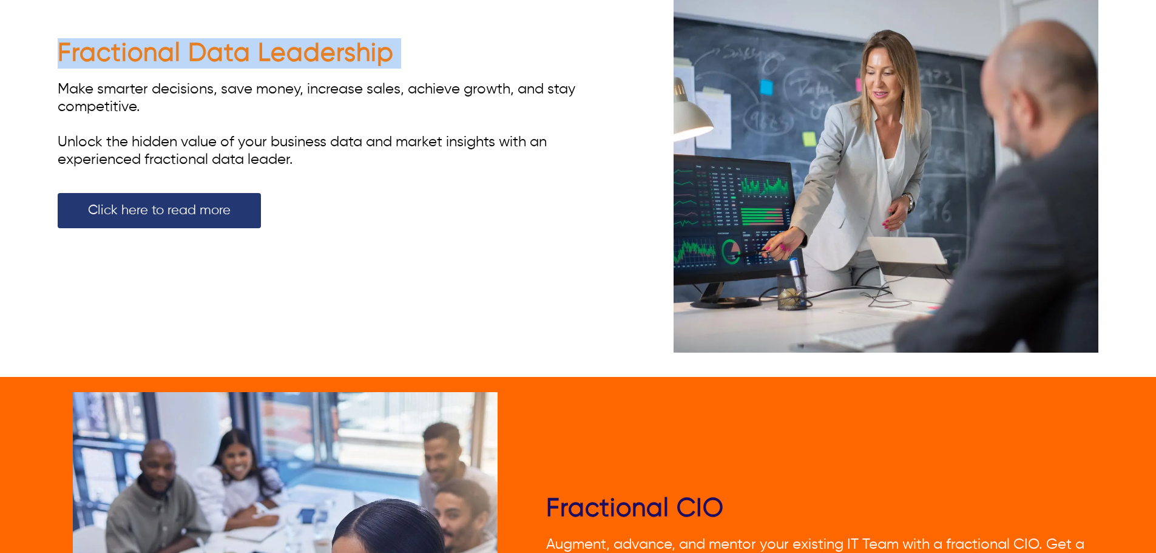
scroll to position [3703, 0]
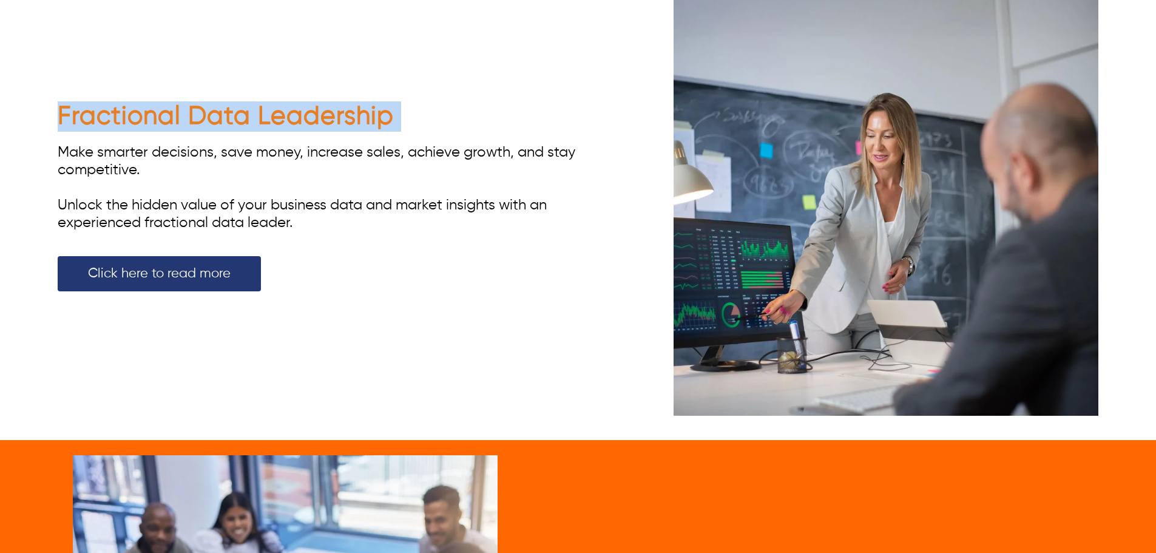
click at [430, 112] on h2 "Fractional Data Leadership" at bounding box center [334, 116] width 552 height 30
drag, startPoint x: 429, startPoint y: 111, endPoint x: 129, endPoint y: 109, distance: 299.9
click at [129, 109] on h2 "Fractional Data Leadership" at bounding box center [334, 116] width 552 height 30
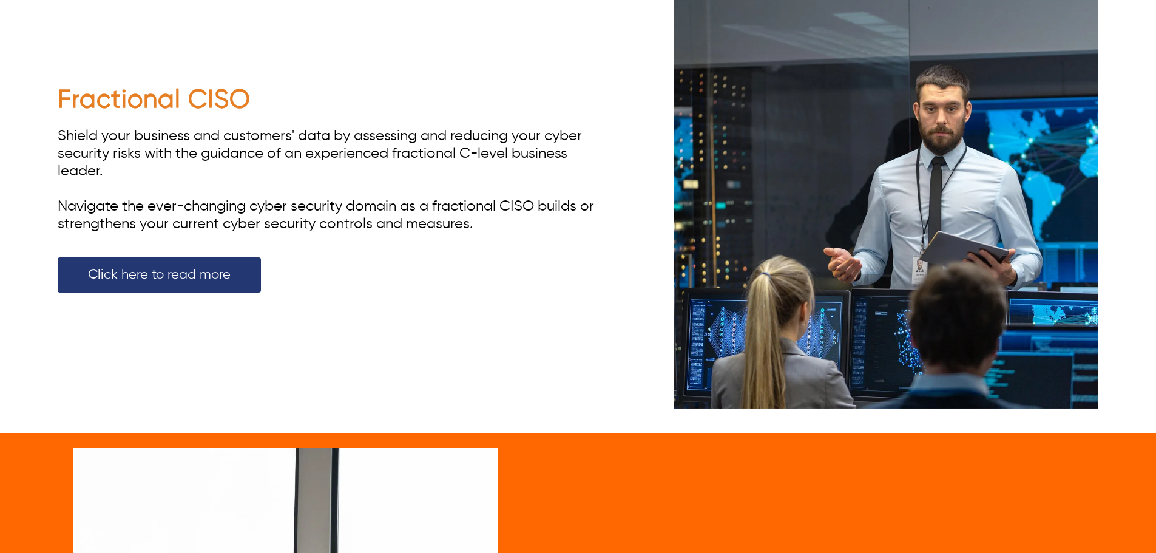
scroll to position [0, 0]
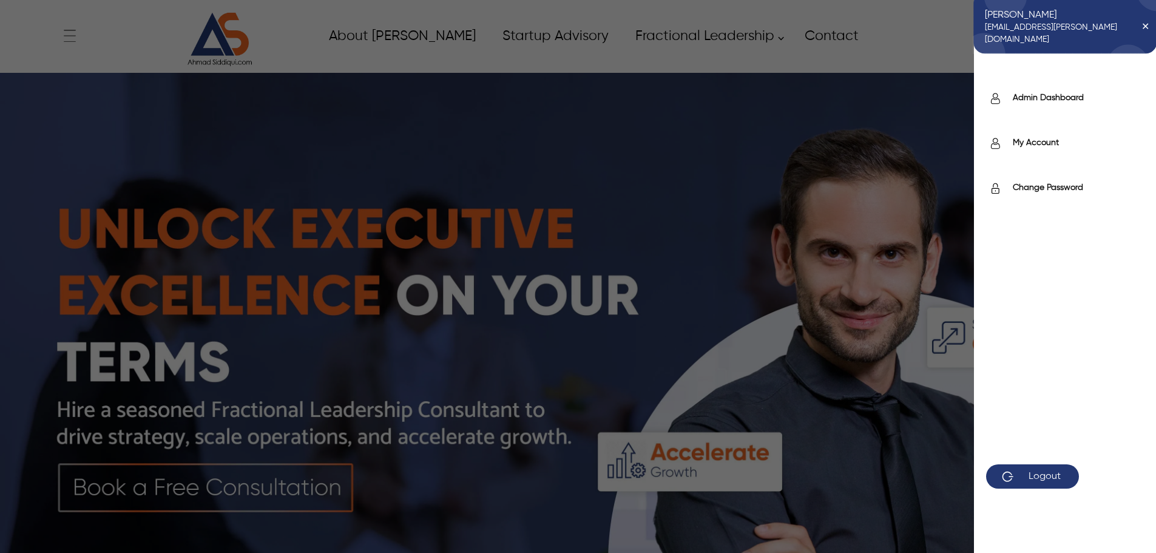
click at [1076, 32] on div "Saif saif.uddin@itverticals.com ✕ Admin Dashboard My Account Change Password Lo…" at bounding box center [999, 36] width 200 height 30
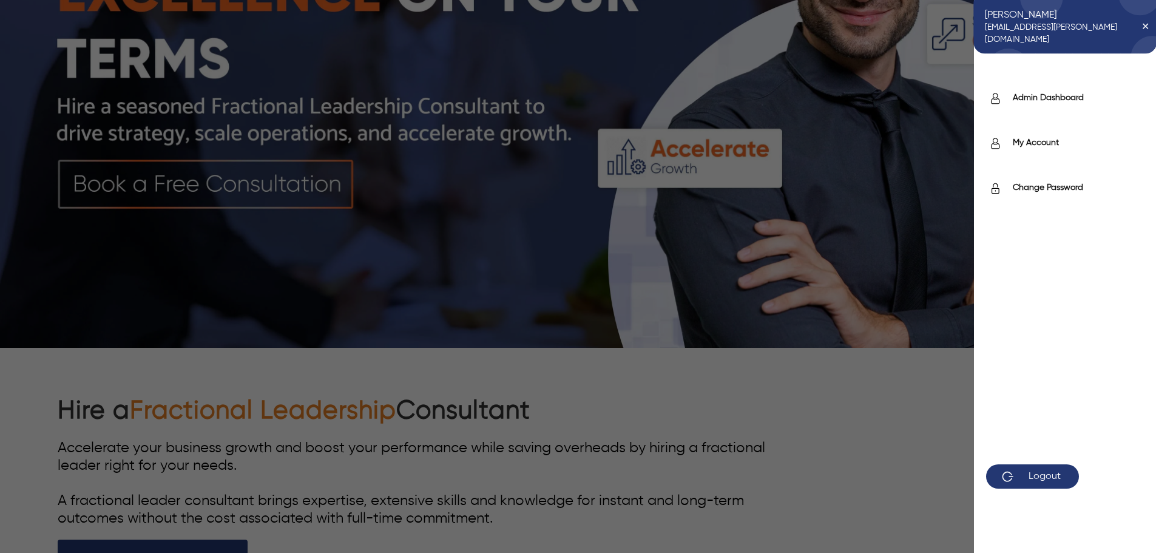
click at [659, 270] on div "Saif saif.uddin@itverticals.com ✕ Admin Dashboard My Account Change Password Lo…" at bounding box center [578, 276] width 1156 height 553
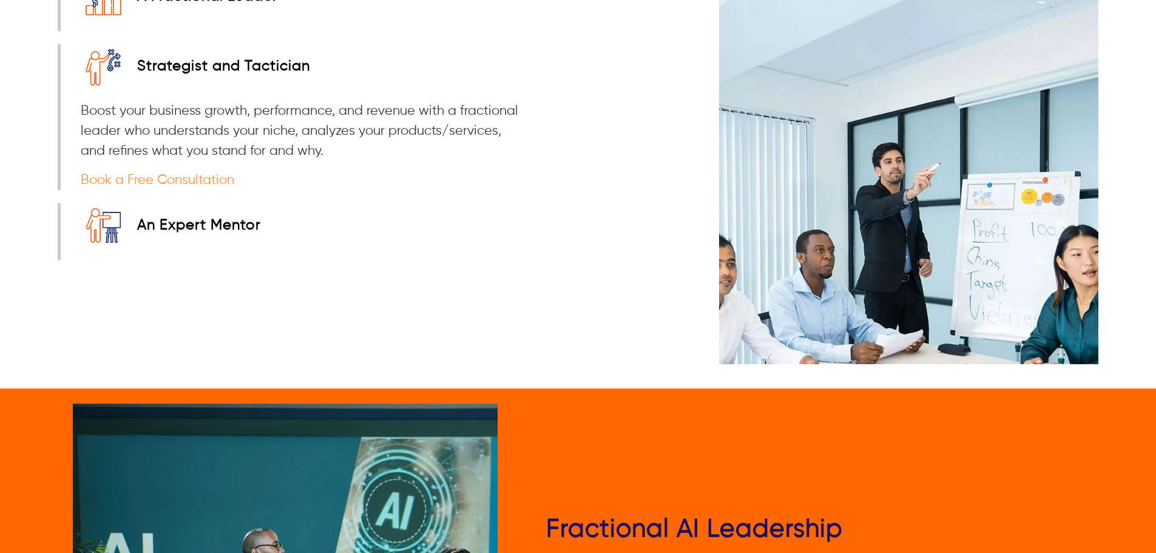
scroll to position [1333, 0]
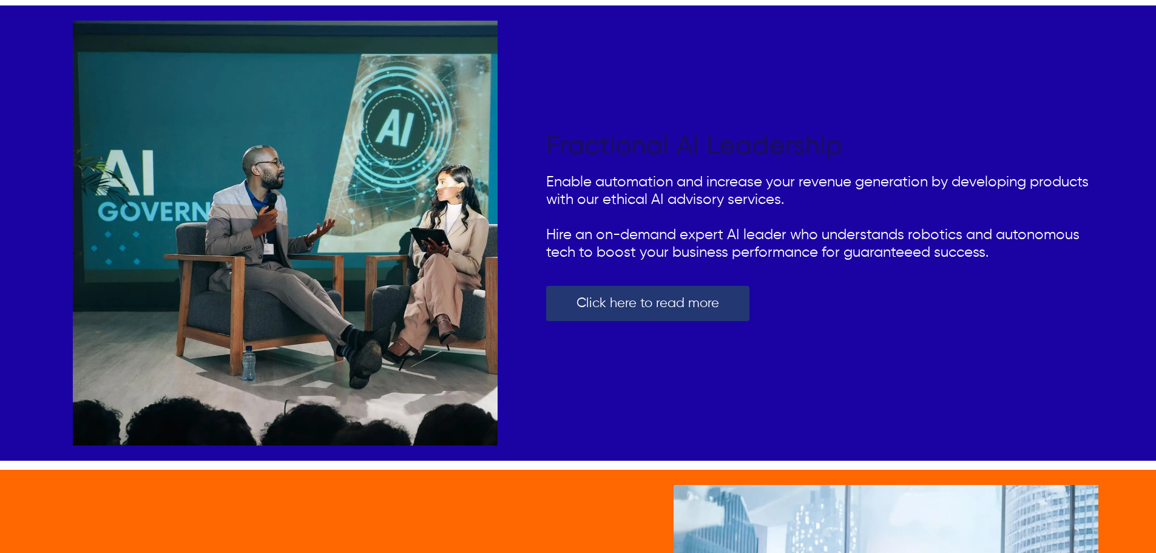
scroll to position [1353, 0]
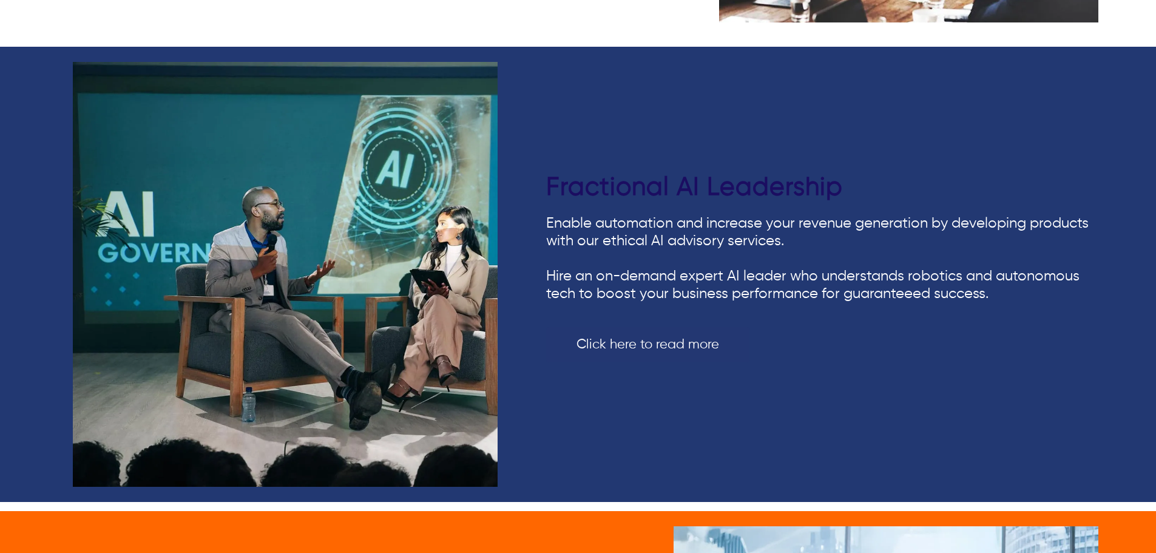
scroll to position [1330, 0]
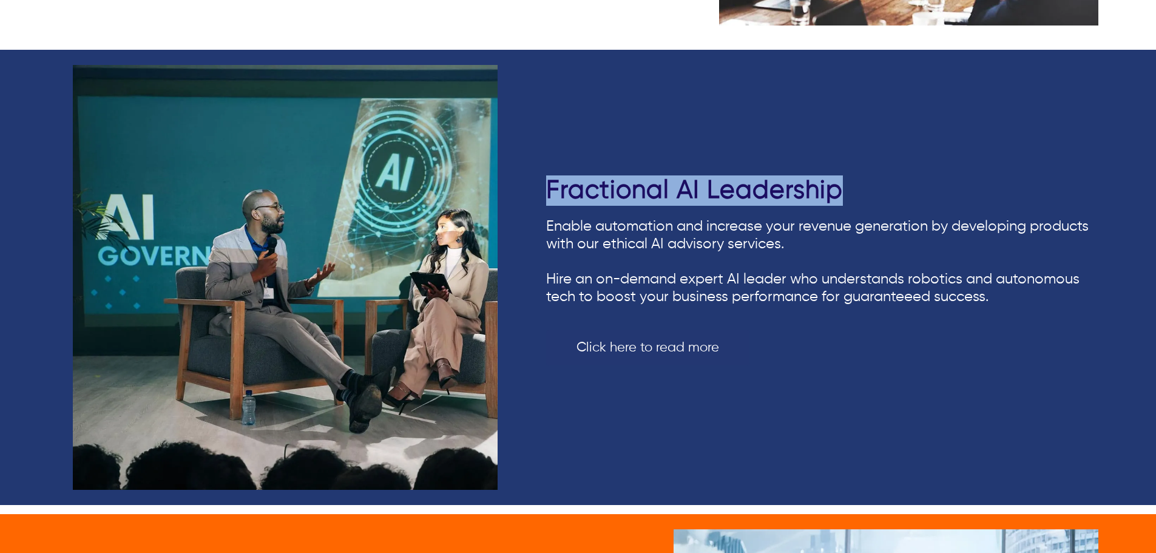
drag, startPoint x: 518, startPoint y: 182, endPoint x: 866, endPoint y: 178, distance: 347.9
click at [866, 178] on div "Fractional AI Leadership Enable automation and increase your revenue generation…" at bounding box center [578, 277] width 1041 height 455
click at [902, 177] on h2 "Fractional AI Leadership" at bounding box center [822, 190] width 552 height 30
drag, startPoint x: 902, startPoint y: 177, endPoint x: 581, endPoint y: 180, distance: 321.2
click at [581, 180] on h2 "Fractional AI Leadership" at bounding box center [822, 190] width 552 height 30
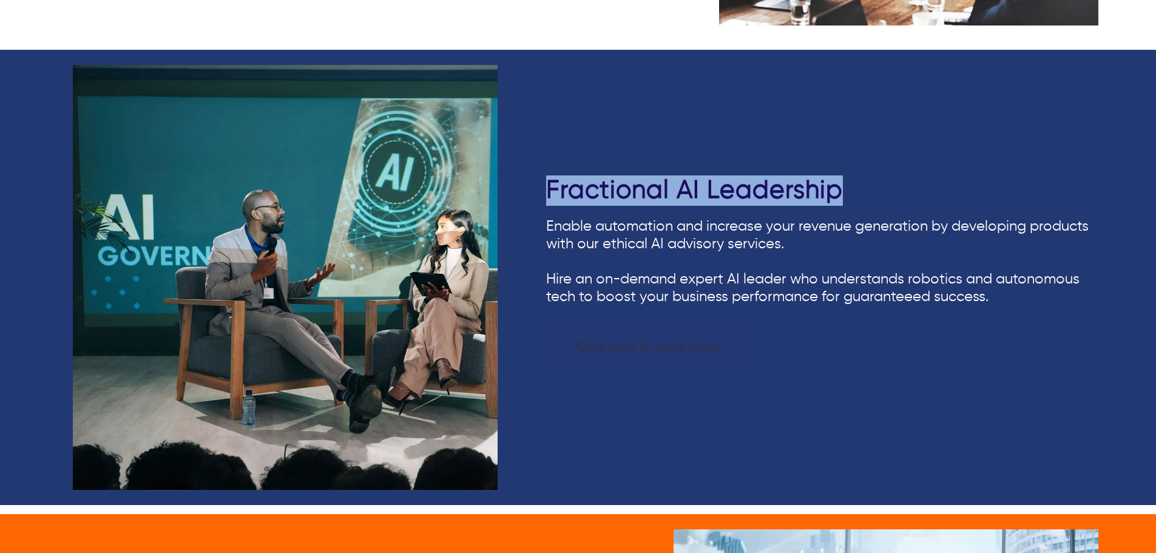
click at [555, 358] on link "Click here to read more" at bounding box center [647, 347] width 203 height 35
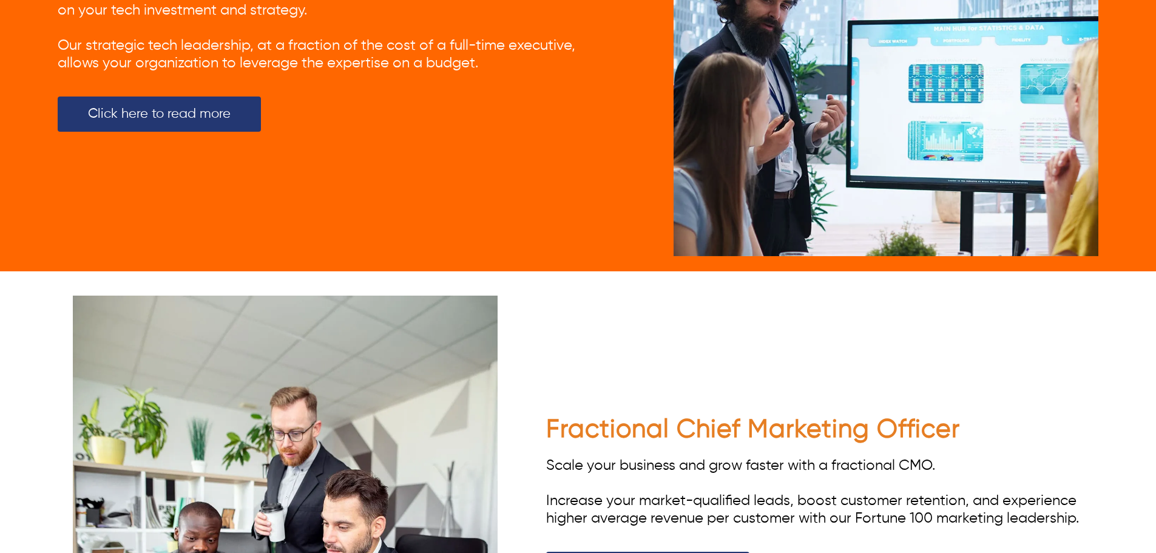
scroll to position [2332, 0]
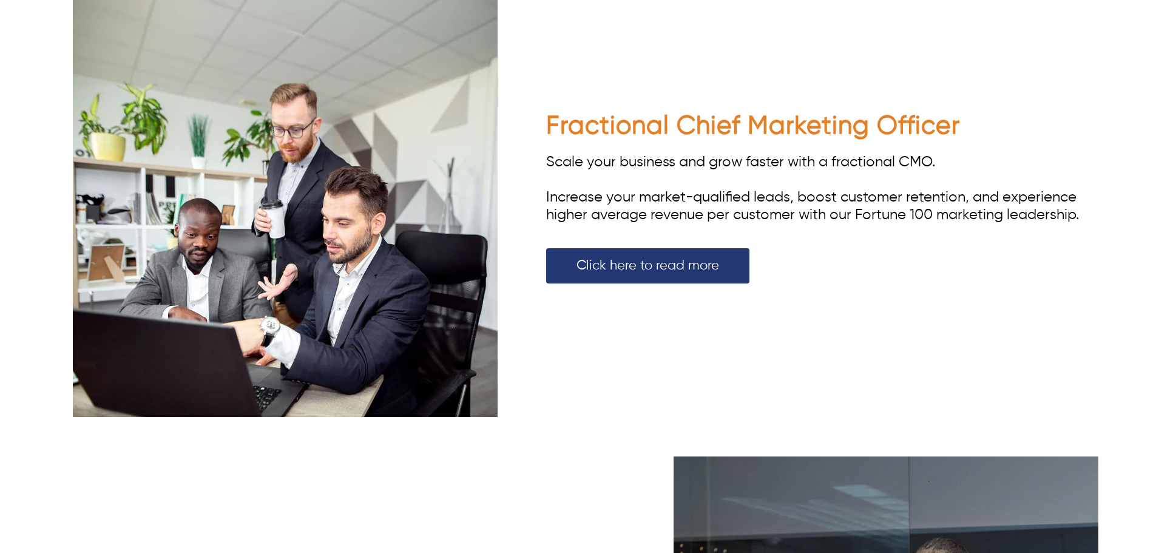
click at [1010, 164] on div "Scale your business and grow faster with a fractional CMO. Increase your market…" at bounding box center [822, 189] width 552 height 70
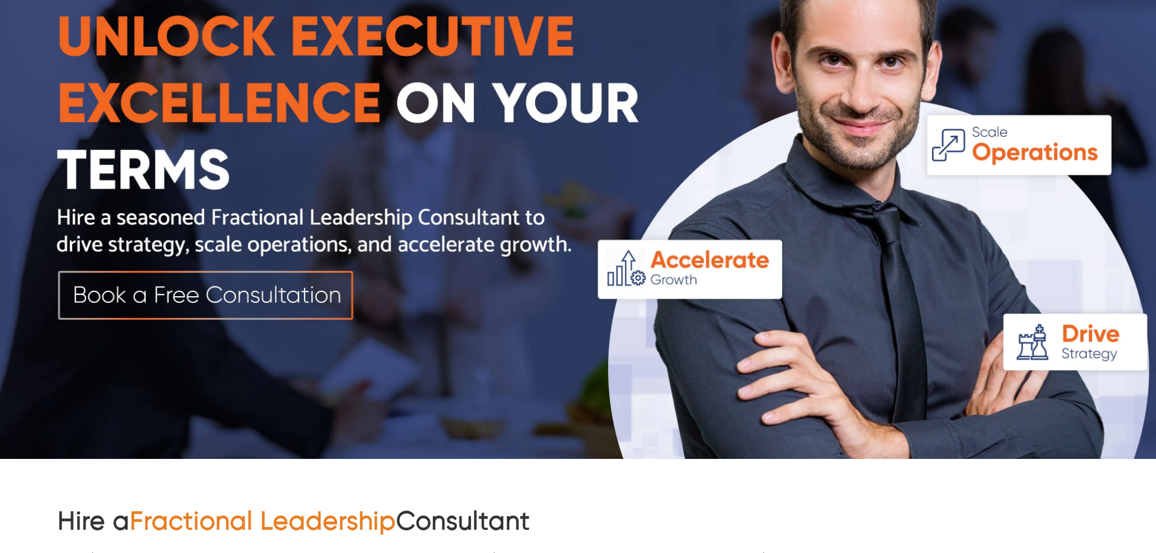
scroll to position [94, 0]
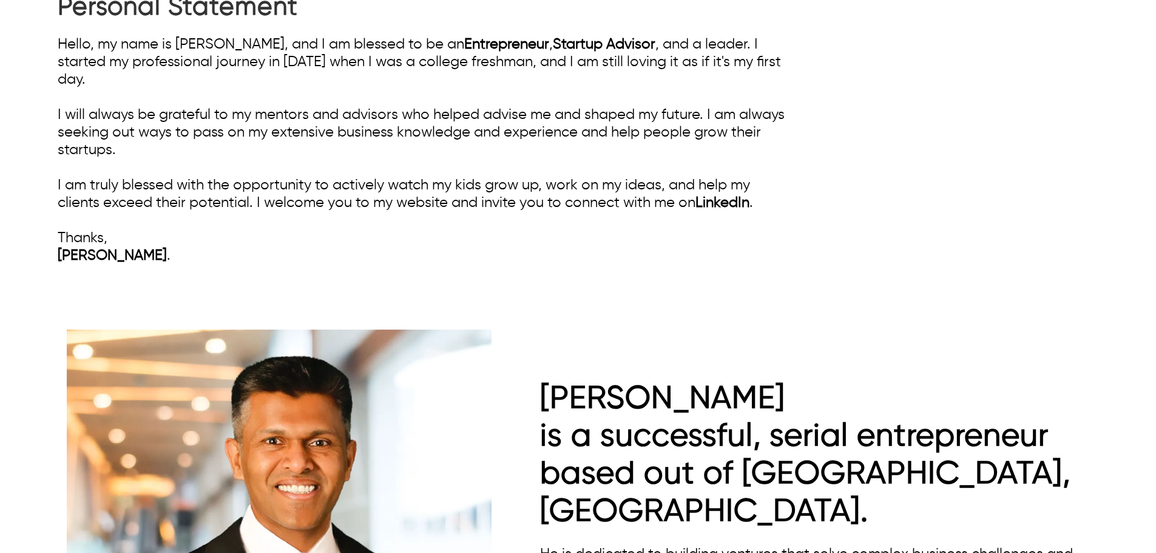
scroll to position [607, 0]
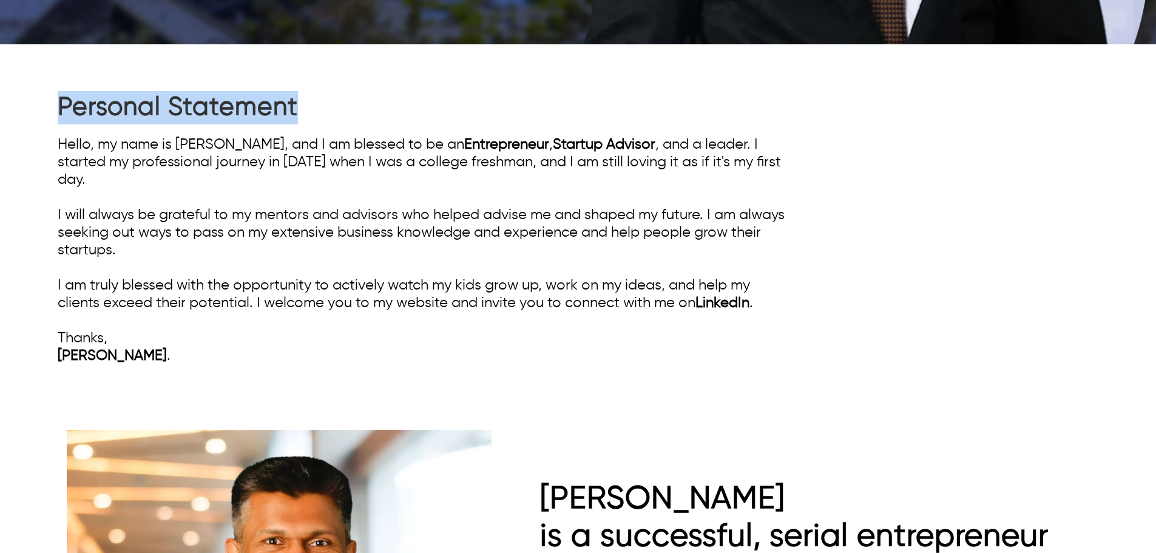
drag, startPoint x: 54, startPoint y: 101, endPoint x: 318, endPoint y: 95, distance: 264.1
click at [318, 95] on div "Personal Statement Hello, my name is [PERSON_NAME], and I am blessed to be an E…" at bounding box center [578, 228] width 1156 height 368
click at [318, 95] on h1 "Personal Statement" at bounding box center [422, 107] width 728 height 33
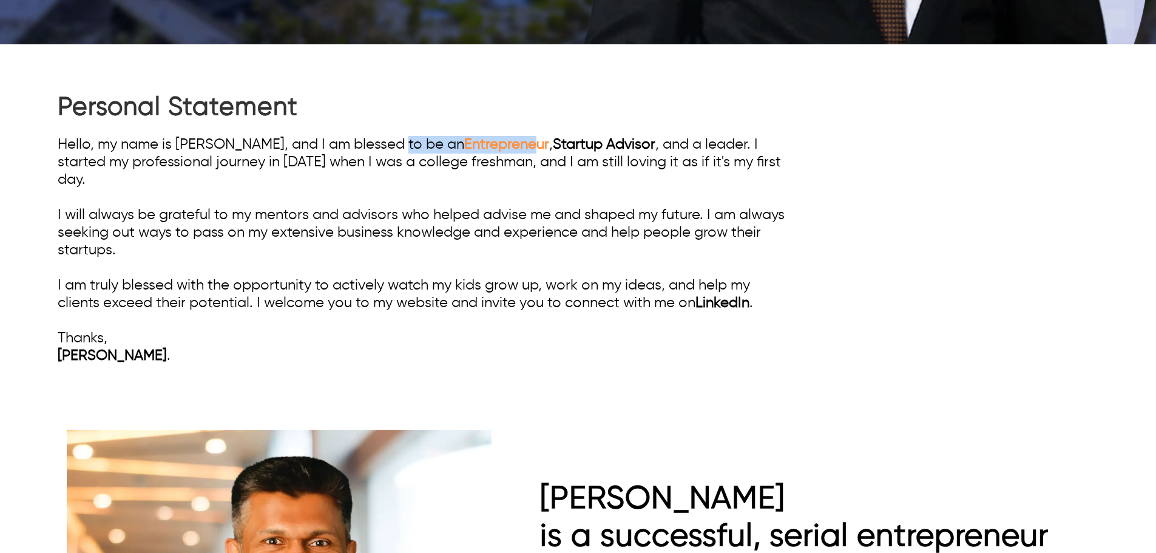
drag, startPoint x: 404, startPoint y: 138, endPoint x: 477, endPoint y: 147, distance: 73.4
click at [477, 147] on div "Hello, my name is [PERSON_NAME], and I am blessed to be an Entrepreneur , Start…" at bounding box center [422, 250] width 728 height 229
click at [468, 196] on div "Hello, my name is [PERSON_NAME], and I am blessed to be an Entrepreneur , Start…" at bounding box center [422, 250] width 728 height 229
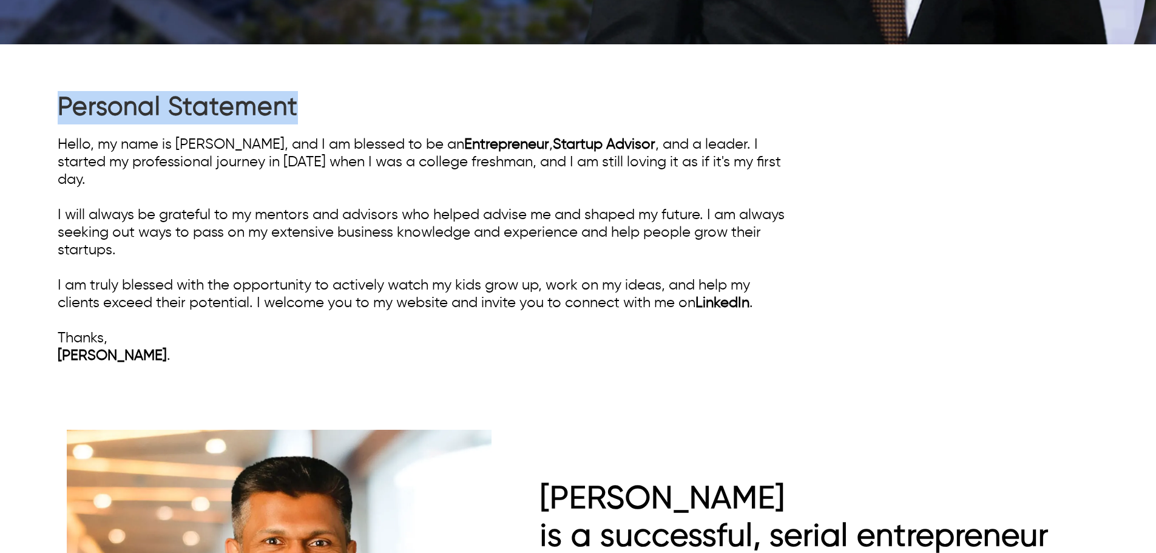
drag, startPoint x: 334, startPoint y: 114, endPoint x: 57, endPoint y: 115, distance: 277.4
click at [57, 115] on div "Personal Statement Hello, my name is [PERSON_NAME], and I am blessed to be an E…" at bounding box center [578, 228] width 1156 height 368
